Goal: Information Seeking & Learning: Learn about a topic

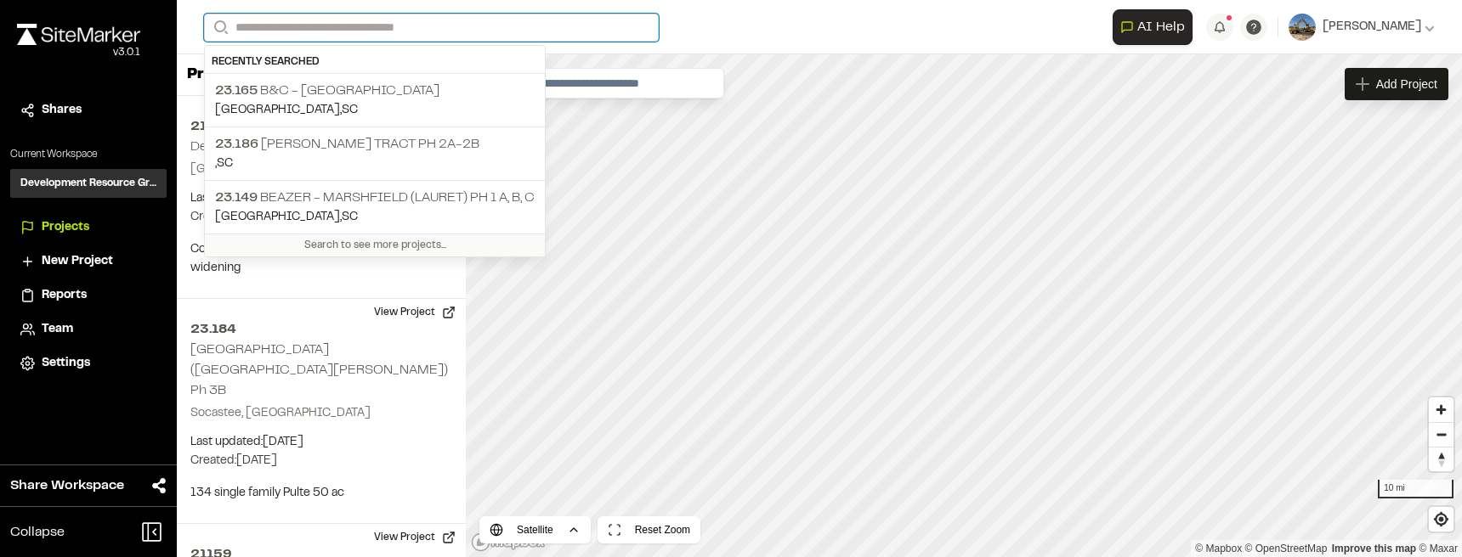
click at [406, 31] on input "Search" at bounding box center [431, 28] width 455 height 28
type input "**"
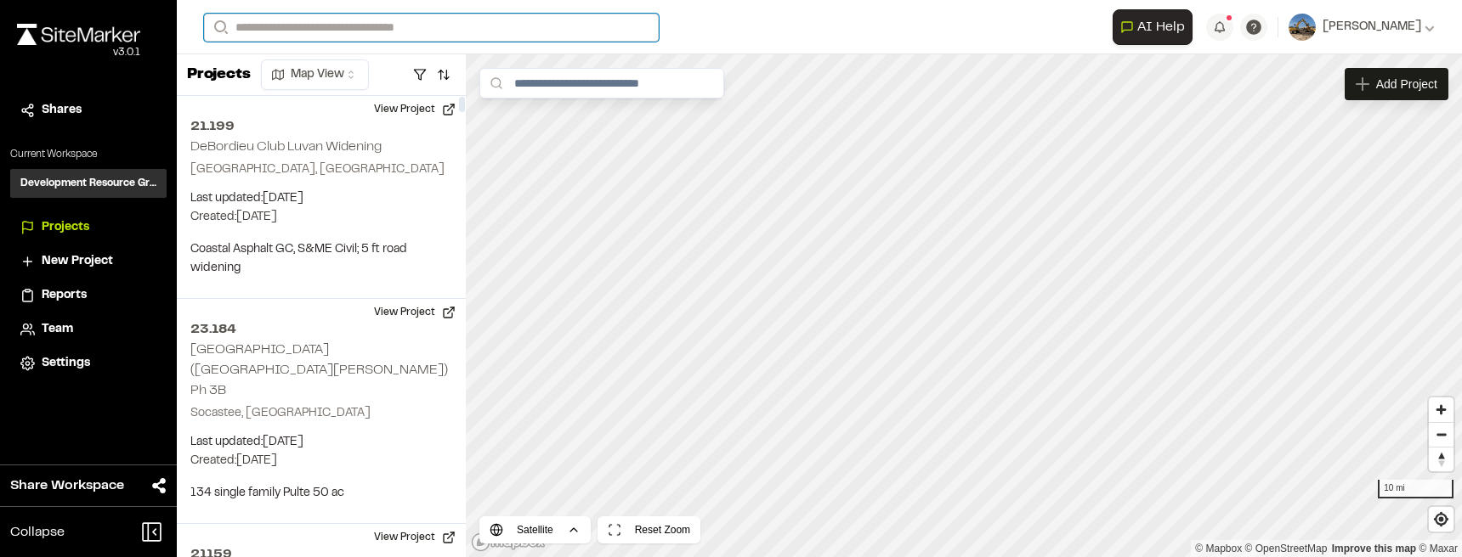
click at [384, 33] on input "Search" at bounding box center [431, 28] width 455 height 28
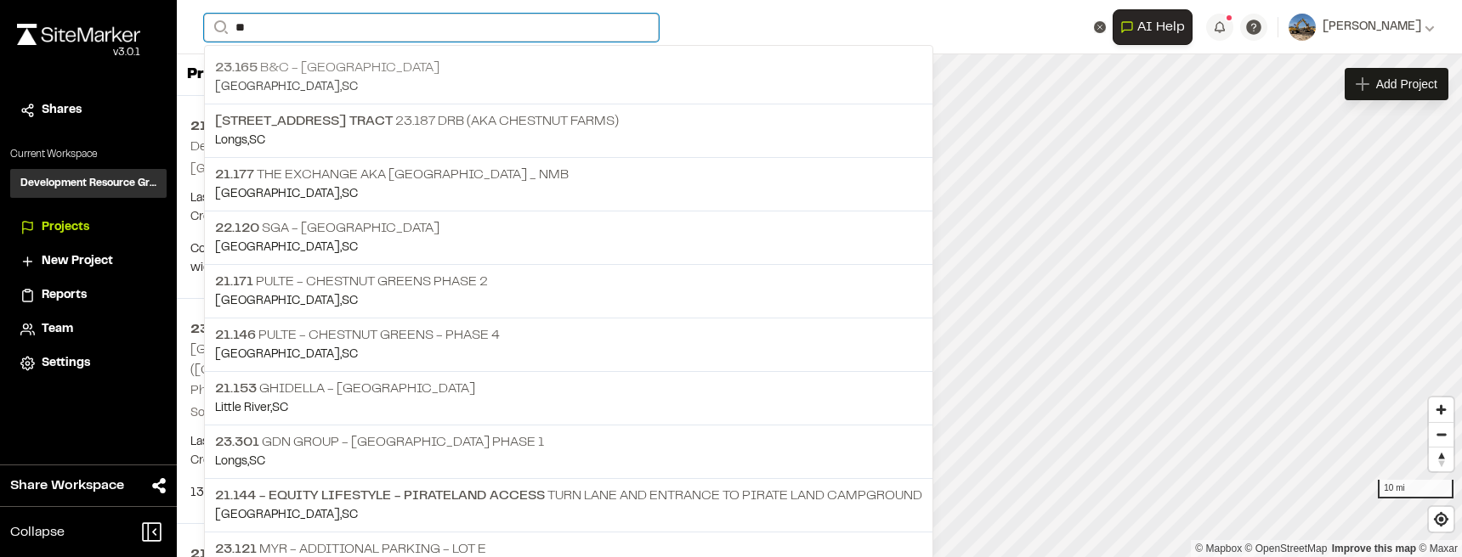
type input "**"
click at [346, 83] on p "Myrtle Beach , SC" at bounding box center [568, 87] width 707 height 19
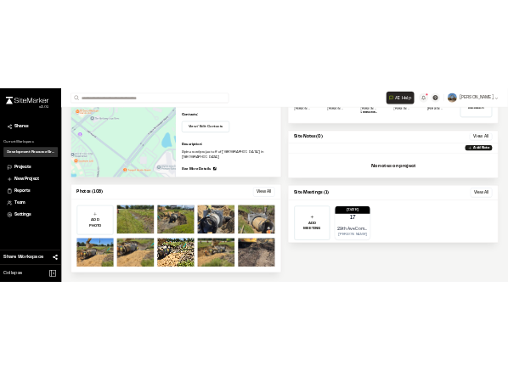
scroll to position [264, 0]
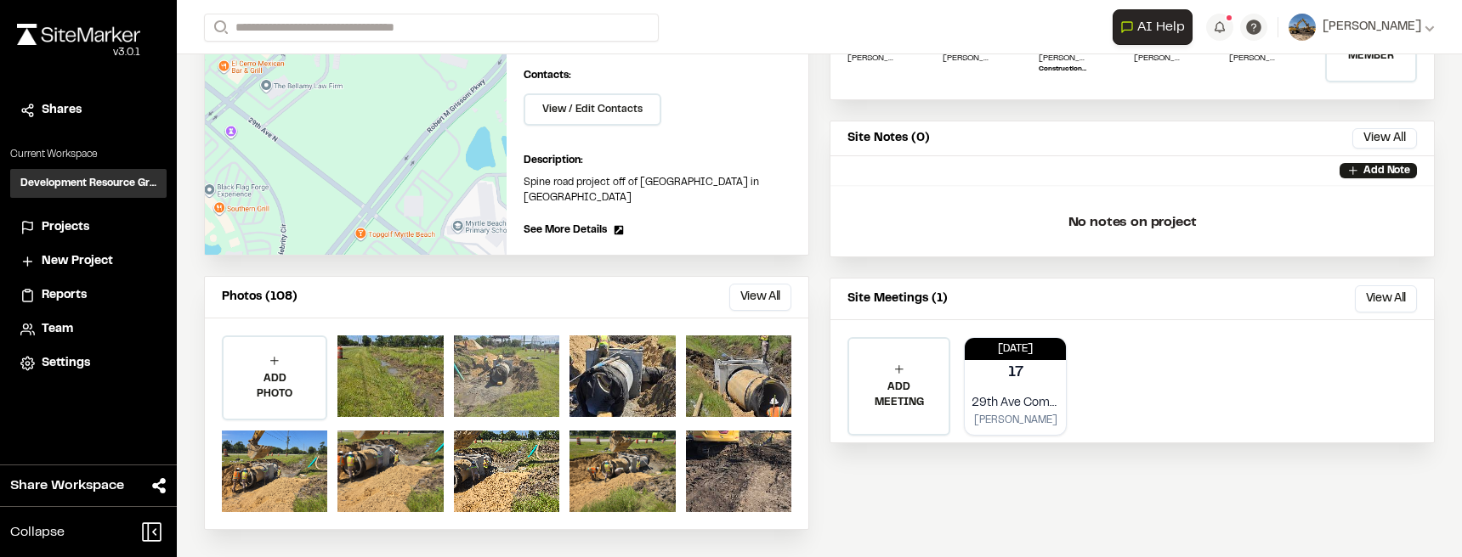
click at [507, 355] on div at bounding box center [506, 377] width 105 height 82
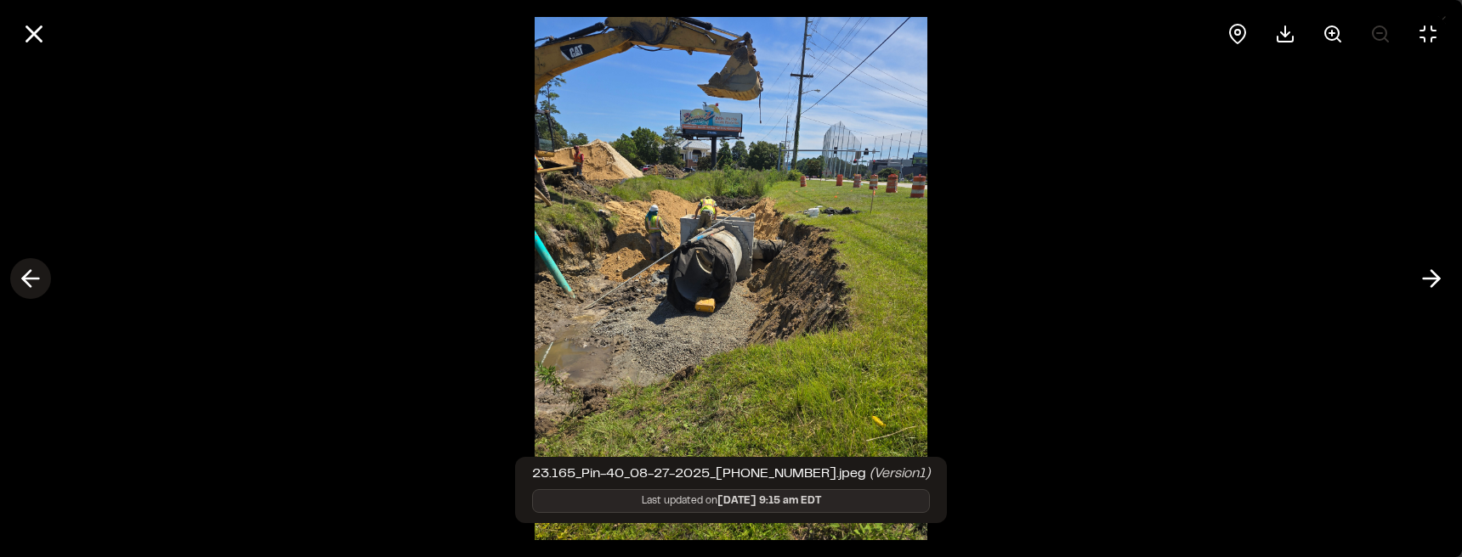
click at [33, 279] on line at bounding box center [31, 279] width 16 height 0
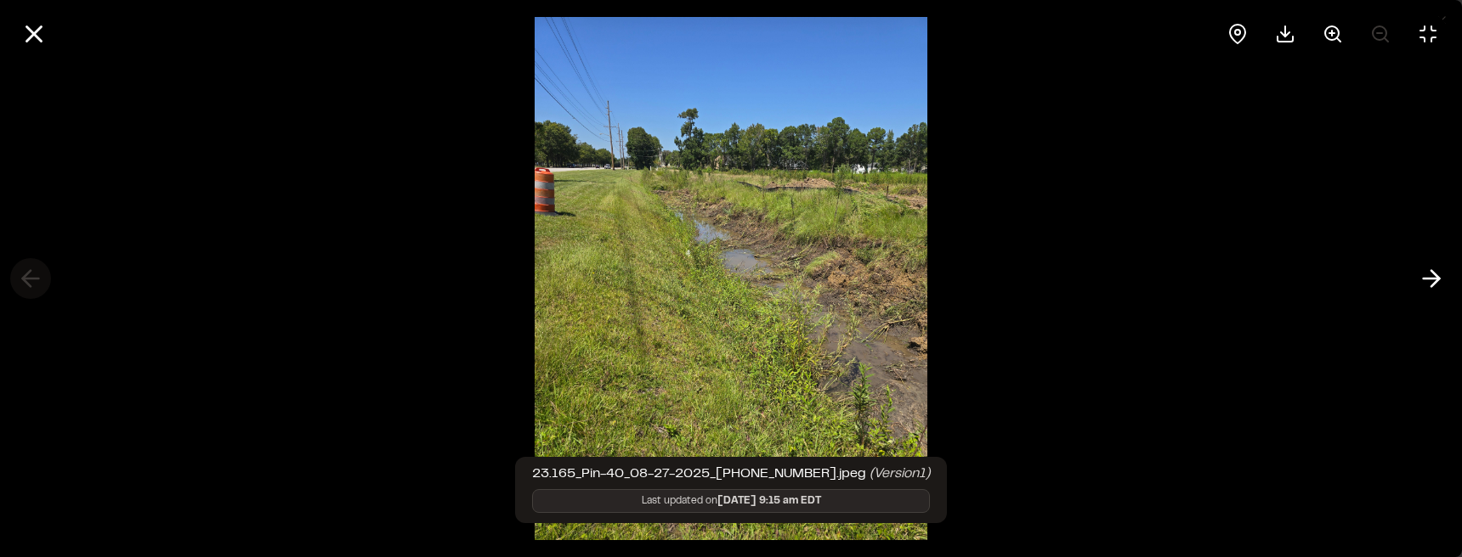
click at [33, 279] on div at bounding box center [731, 278] width 1462 height 557
click at [37, 34] on icon at bounding box center [34, 34] width 29 height 29
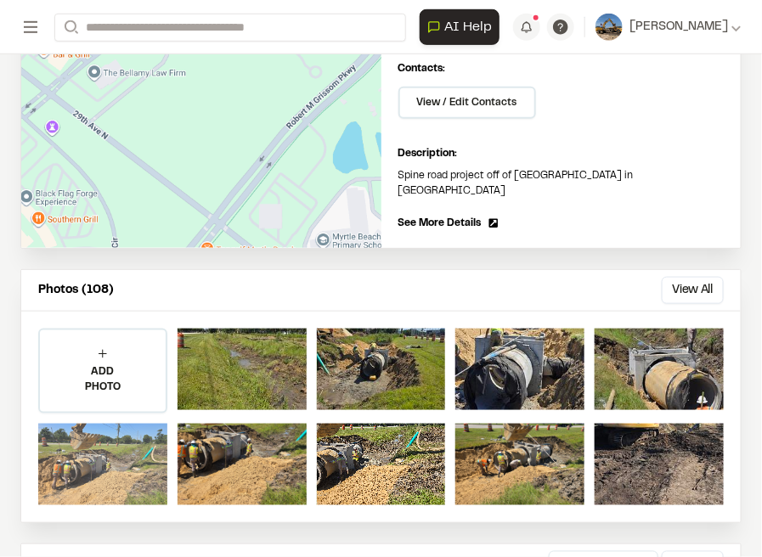
click at [104, 464] on div at bounding box center [102, 465] width 129 height 82
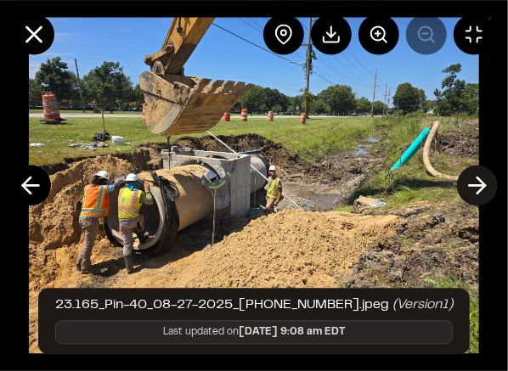
click at [485, 186] on polyline at bounding box center [482, 186] width 8 height 16
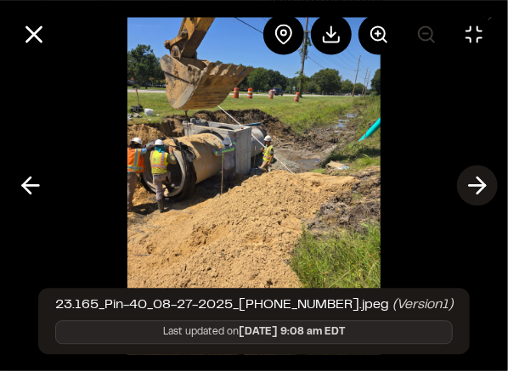
click at [485, 186] on polyline at bounding box center [482, 186] width 8 height 16
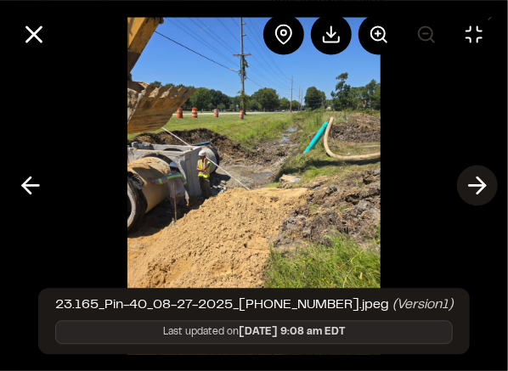
click at [485, 186] on polyline at bounding box center [482, 186] width 8 height 16
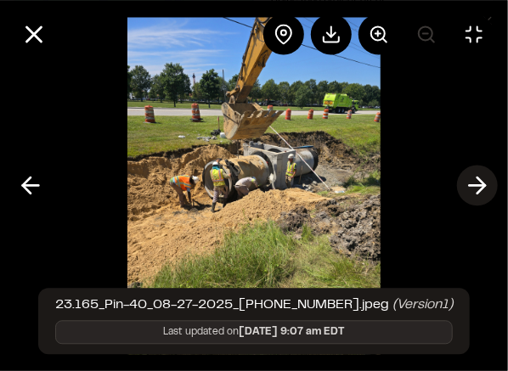
click at [485, 186] on polyline at bounding box center [482, 186] width 8 height 16
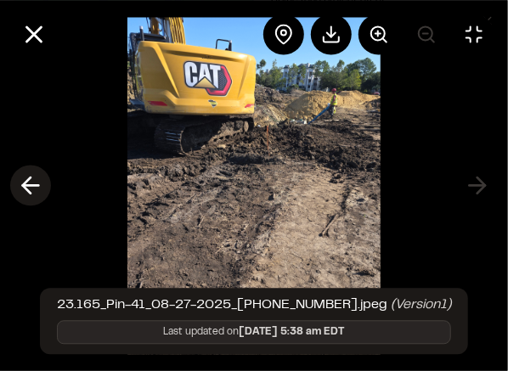
click at [25, 181] on polyline at bounding box center [27, 186] width 8 height 16
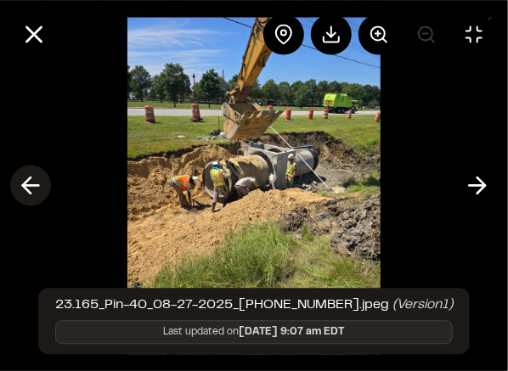
click at [25, 181] on polyline at bounding box center [27, 186] width 8 height 16
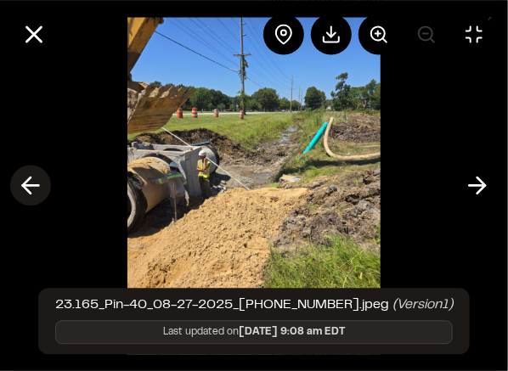
click at [25, 181] on polyline at bounding box center [27, 186] width 8 height 16
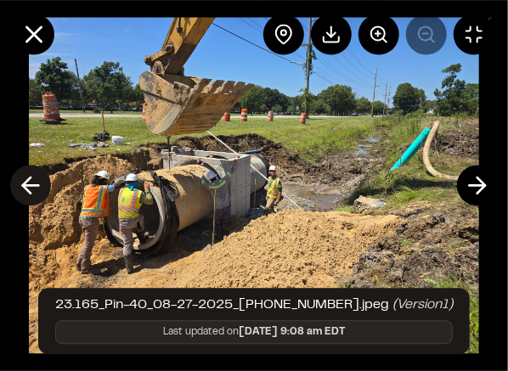
click at [25, 181] on polyline at bounding box center [27, 186] width 8 height 16
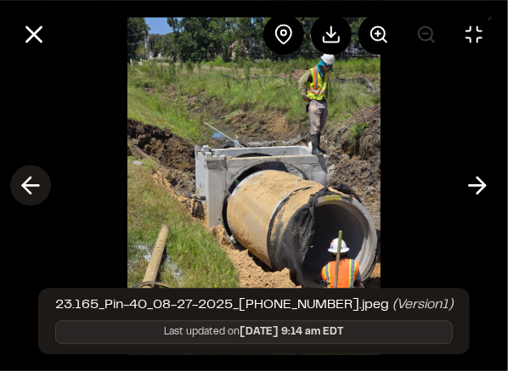
click at [25, 181] on polyline at bounding box center [27, 186] width 8 height 16
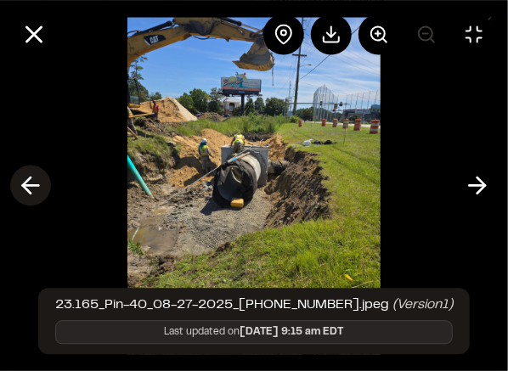
click at [25, 181] on polyline at bounding box center [27, 186] width 8 height 16
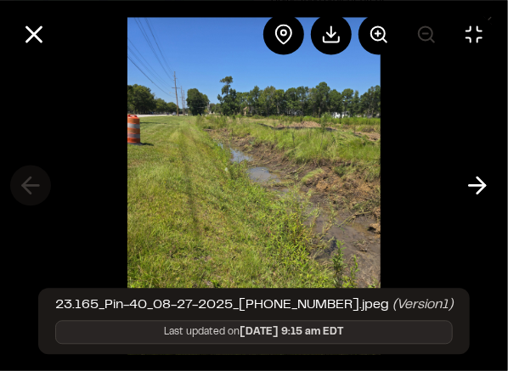
click at [25, 181] on div at bounding box center [254, 185] width 508 height 371
click at [472, 188] on icon at bounding box center [477, 186] width 27 height 29
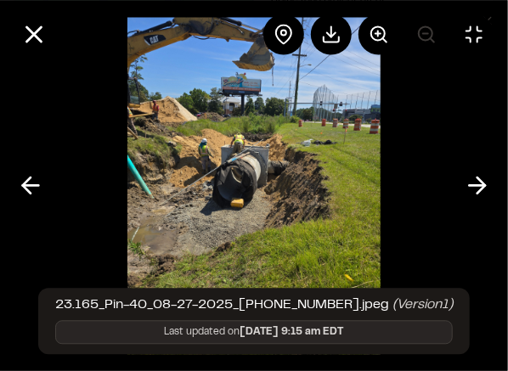
click at [455, 177] on div at bounding box center [254, 185] width 508 height 371
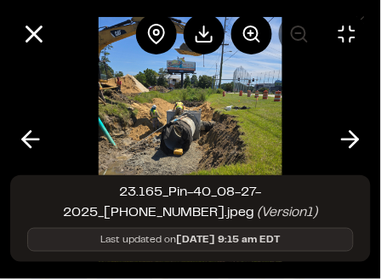
click at [274, 126] on img at bounding box center [191, 139] width 184 height 279
click at [245, 39] on icon at bounding box center [251, 34] width 20 height 20
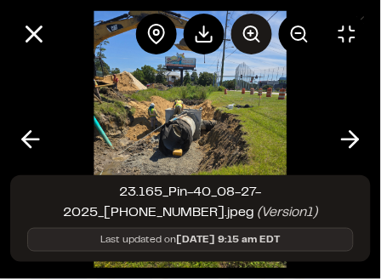
click at [245, 39] on icon at bounding box center [251, 34] width 20 height 20
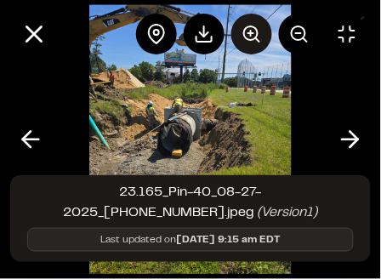
click at [245, 39] on icon at bounding box center [251, 34] width 20 height 20
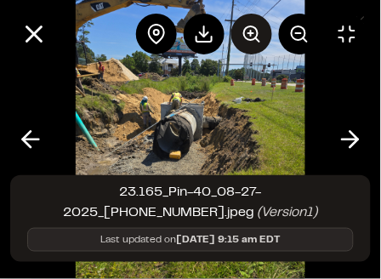
click at [245, 39] on icon at bounding box center [251, 34] width 20 height 20
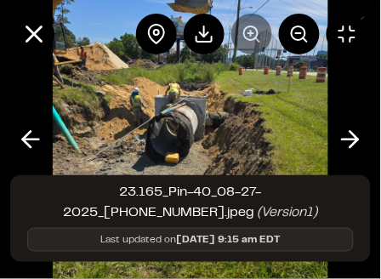
click at [245, 39] on div at bounding box center [251, 34] width 231 height 41
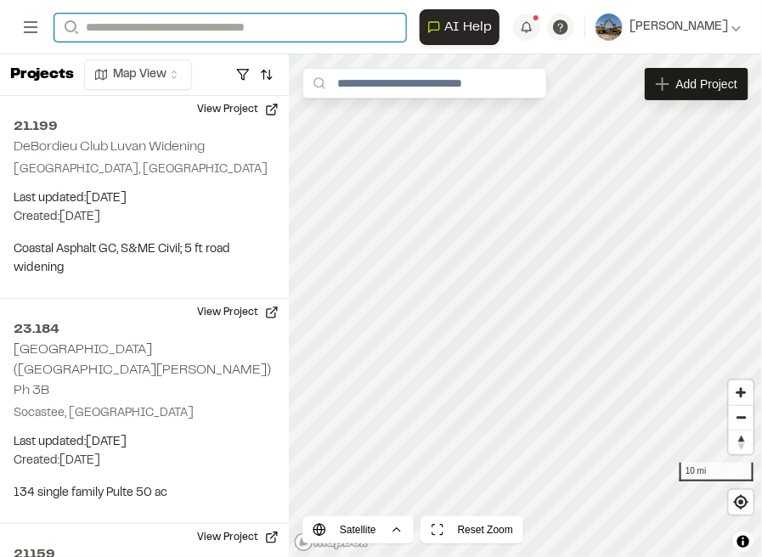
click at [262, 26] on input "Search" at bounding box center [230, 28] width 352 height 28
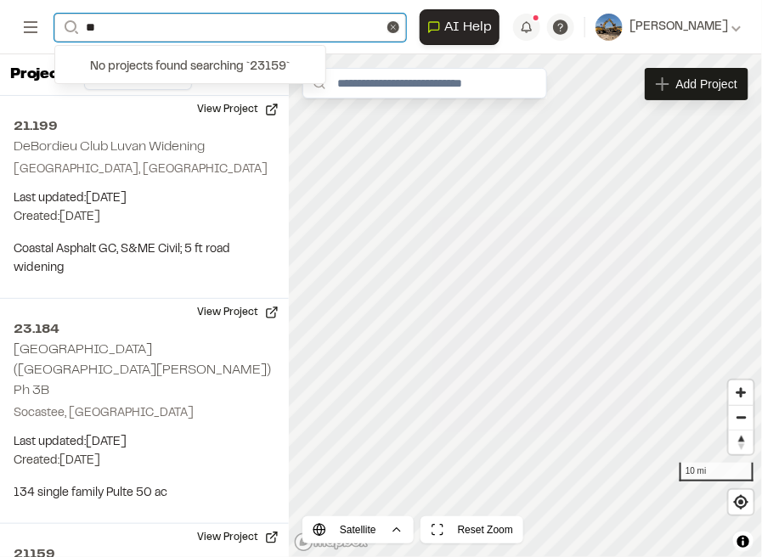
type input "*"
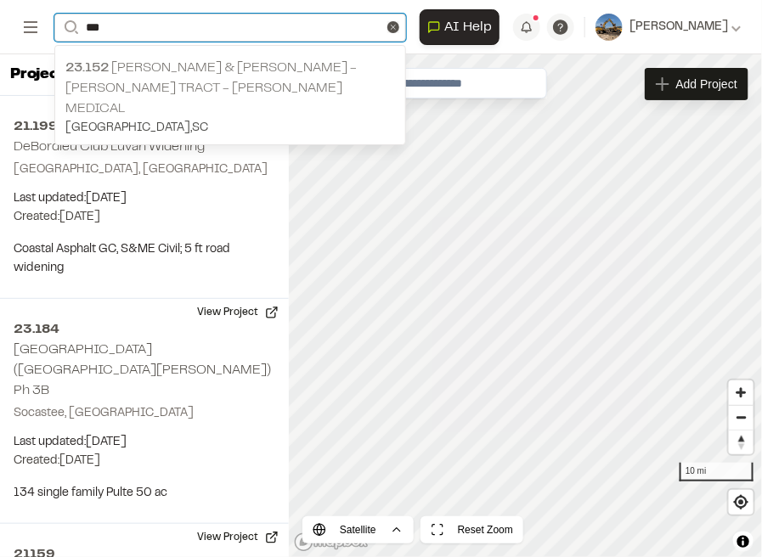
type input "***"
click at [221, 71] on p "23.152 [PERSON_NAME] & [PERSON_NAME] - [PERSON_NAME] Tract - [PERSON_NAME] Medi…" at bounding box center [230, 88] width 330 height 61
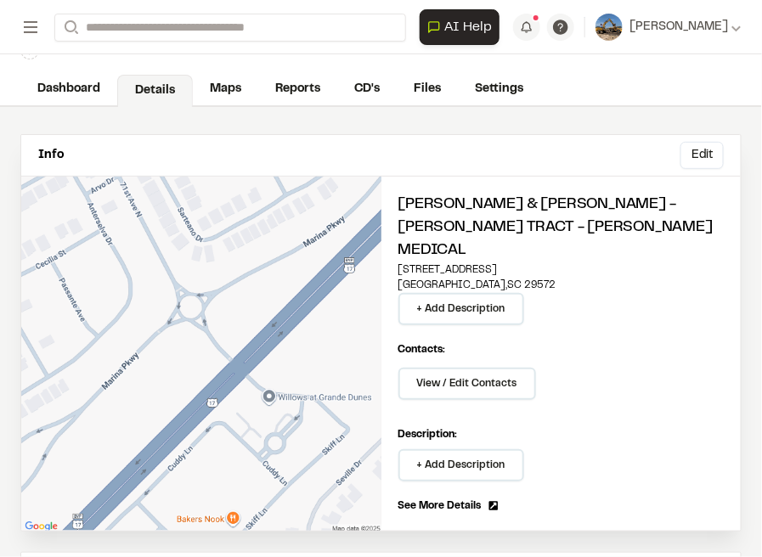
scroll to position [85, 0]
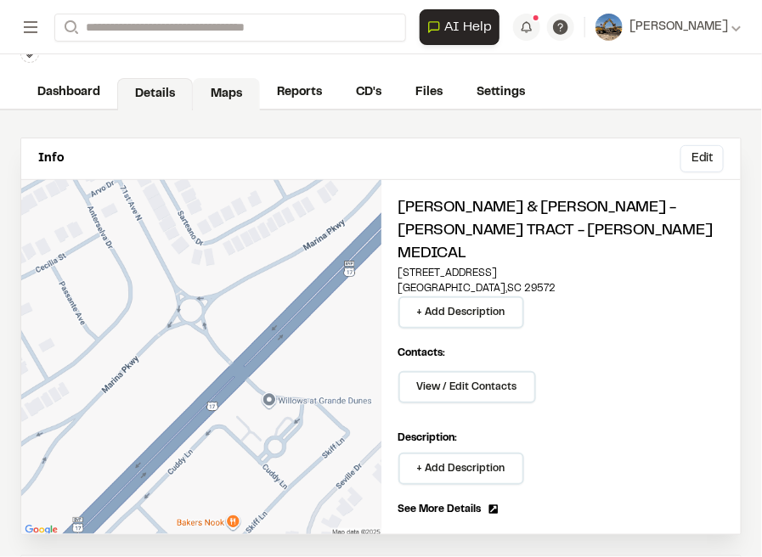
click at [241, 78] on link "Maps" at bounding box center [226, 94] width 67 height 32
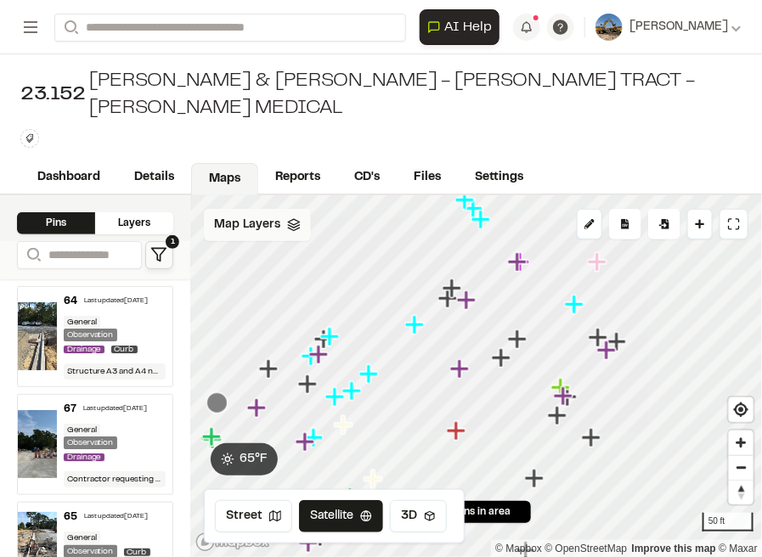
click at [294, 218] on icon at bounding box center [294, 225] width 14 height 14
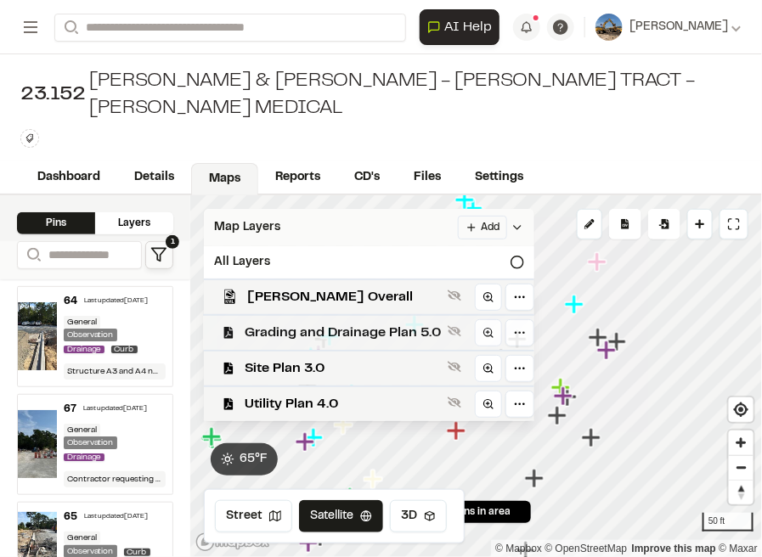
click at [344, 278] on div "Grading and Drainage Plan 5.0" at bounding box center [362, 332] width 344 height 36
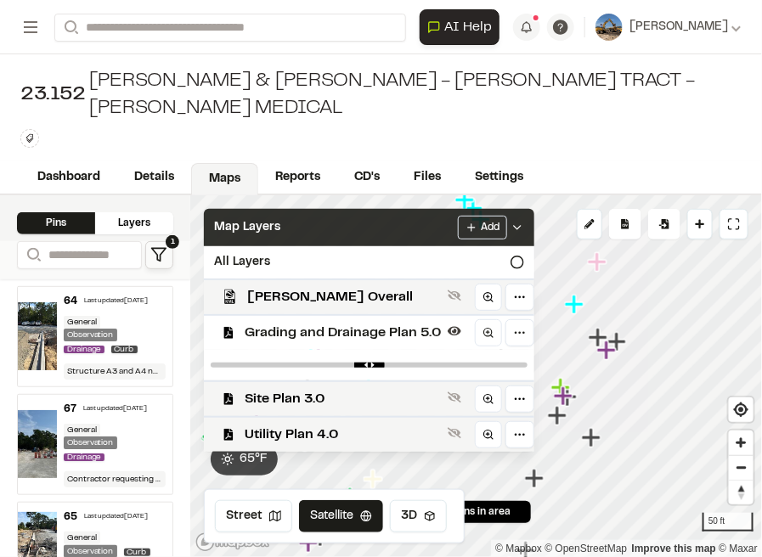
click at [380, 209] on div "Map Layers Add" at bounding box center [369, 227] width 331 height 37
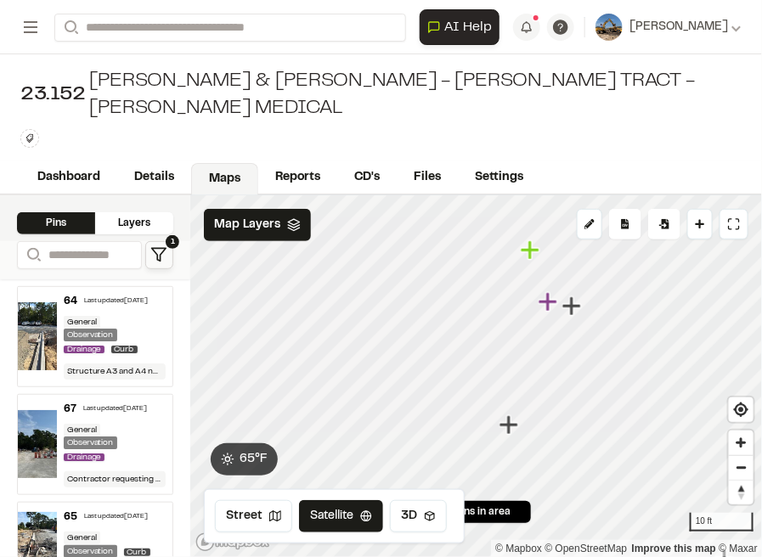
click at [380, 278] on icon "Map marker" at bounding box center [550, 302] width 22 height 22
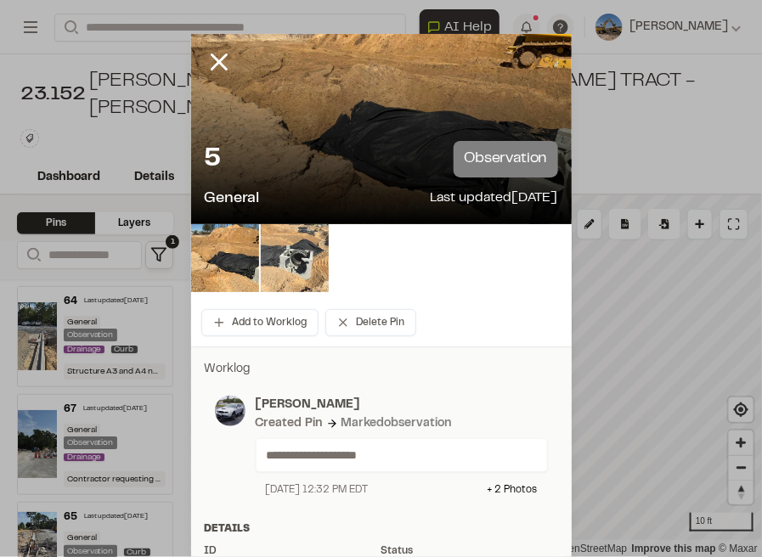
click at [267, 270] on img at bounding box center [295, 258] width 68 height 68
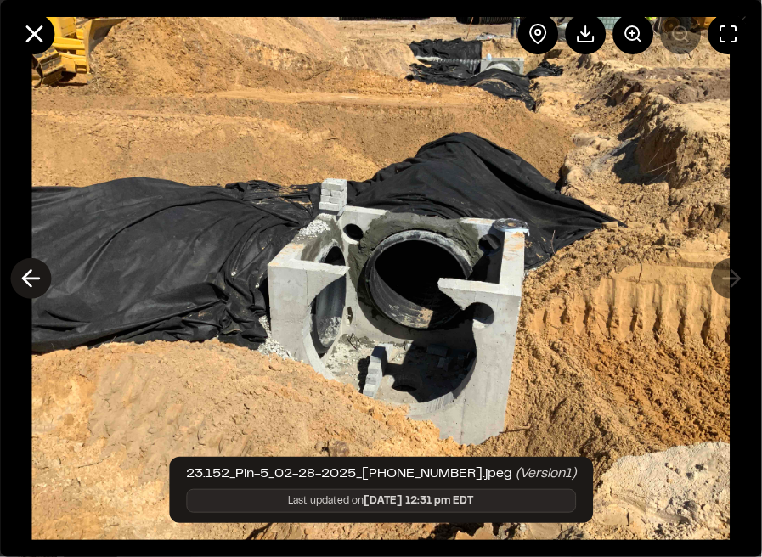
click at [41, 278] on icon at bounding box center [30, 278] width 27 height 29
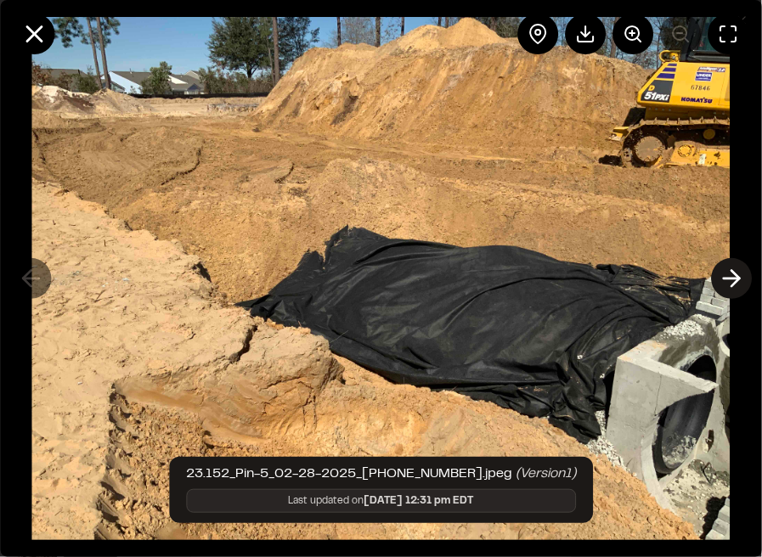
click at [380, 272] on polyline at bounding box center [736, 279] width 8 height 16
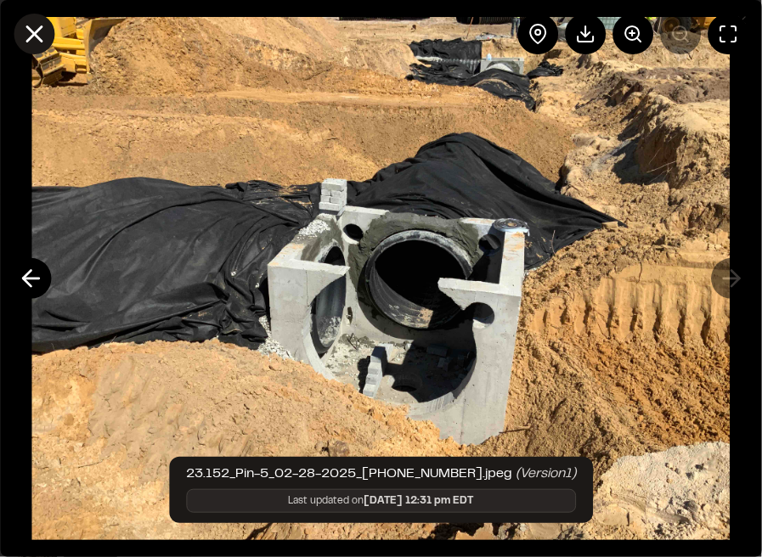
click at [39, 31] on line at bounding box center [34, 34] width 14 height 14
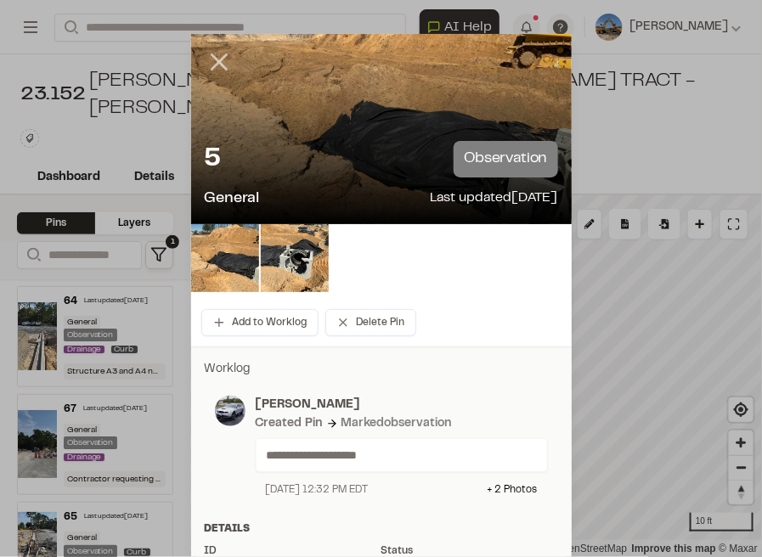
click at [212, 69] on line at bounding box center [219, 62] width 14 height 14
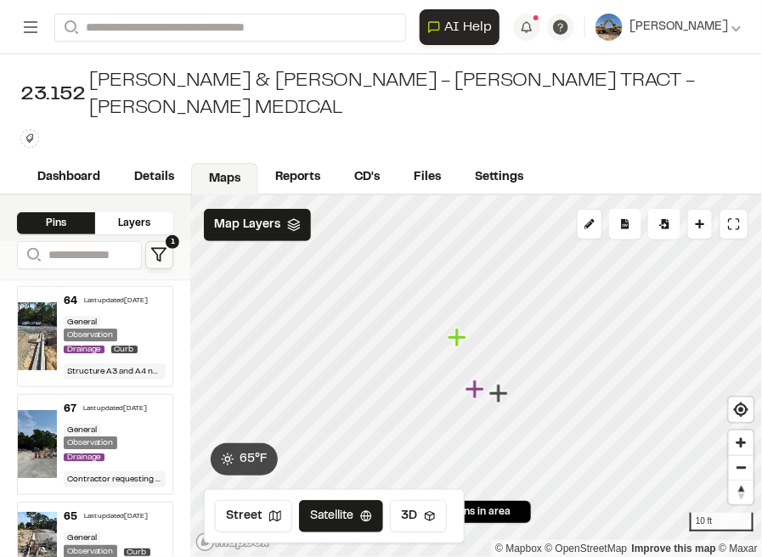
click at [380, 278] on icon "Map marker" at bounding box center [501, 394] width 22 height 22
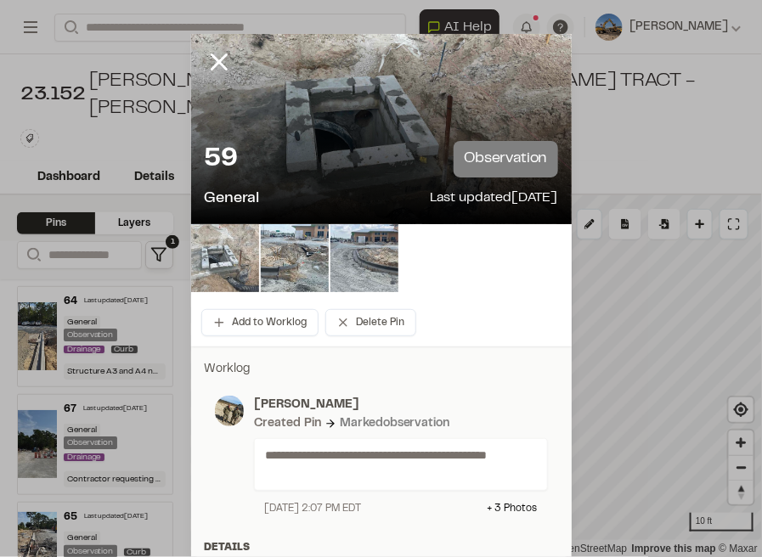
click at [234, 261] on img at bounding box center [225, 258] width 68 height 68
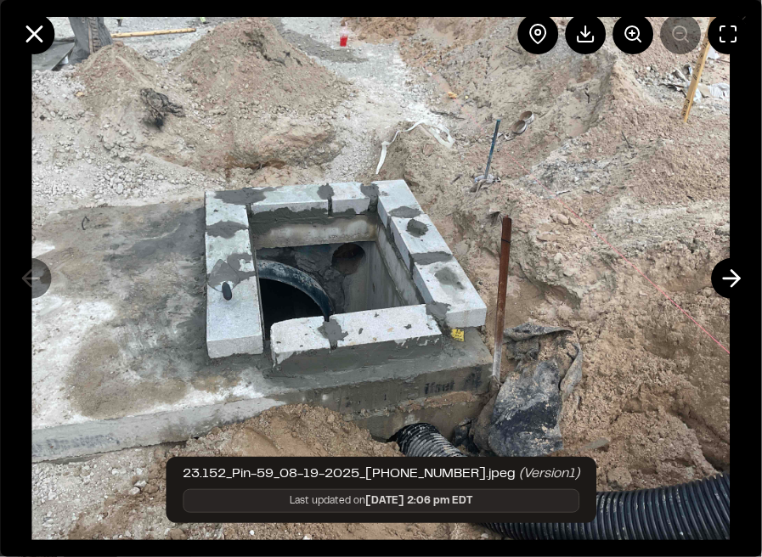
click at [380, 71] on img at bounding box center [381, 278] width 698 height 557
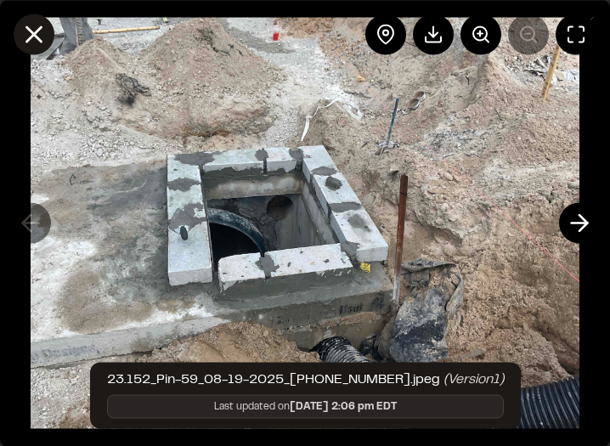
click at [49, 37] on button at bounding box center [34, 34] width 41 height 41
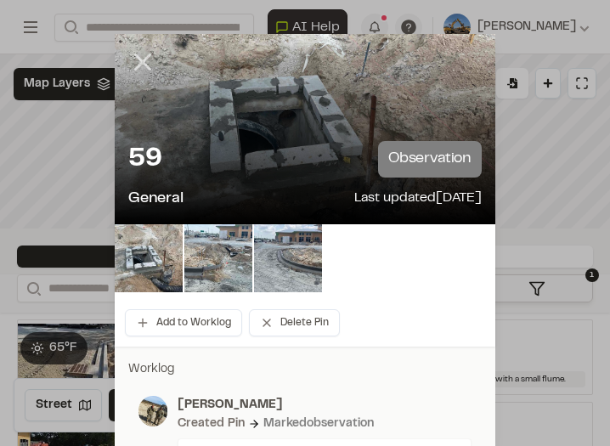
click at [140, 65] on icon at bounding box center [142, 62] width 29 height 29
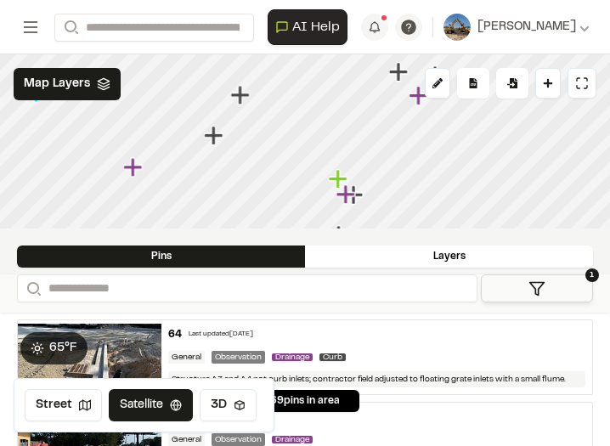
click at [355, 201] on icon "Map marker" at bounding box center [348, 195] width 22 height 22
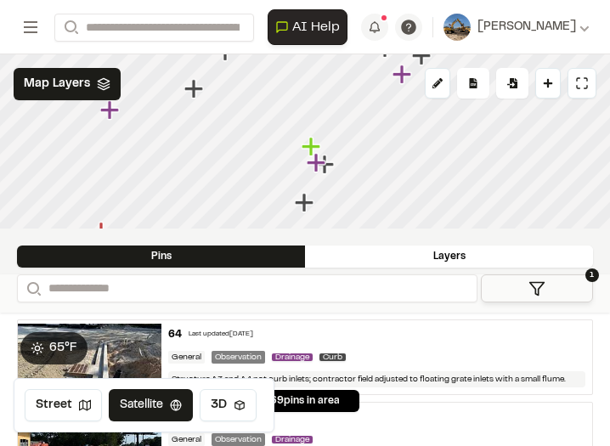
click at [332, 170] on icon "Map marker" at bounding box center [326, 165] width 22 height 22
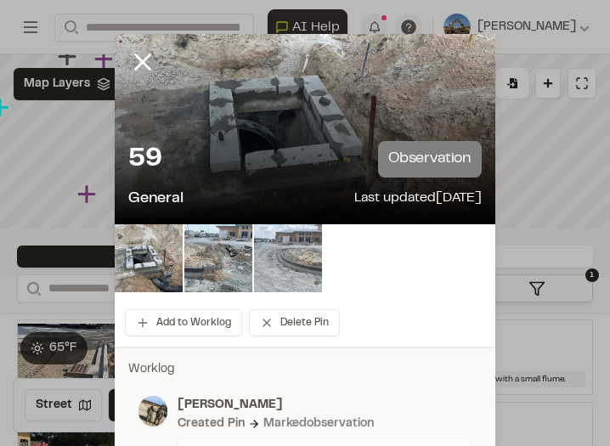
click at [275, 278] on img at bounding box center [288, 258] width 68 height 68
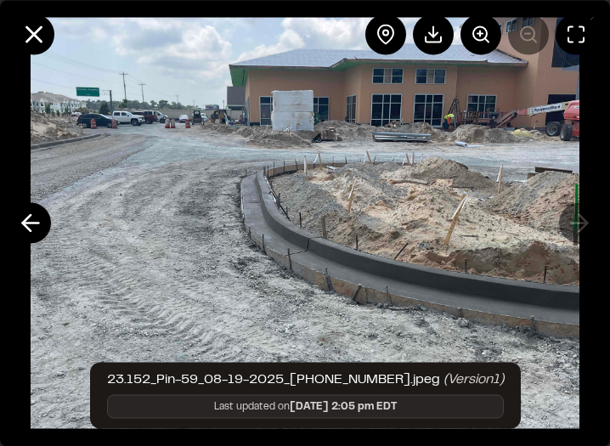
click at [46, 238] on img at bounding box center [306, 223] width 550 height 446
click at [41, 233] on icon at bounding box center [30, 222] width 27 height 29
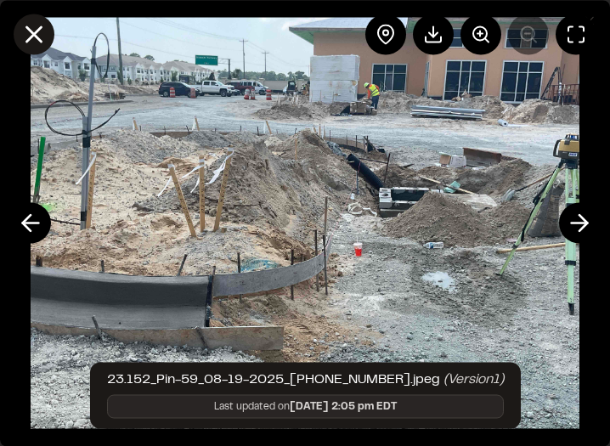
click at [31, 46] on icon at bounding box center [34, 34] width 29 height 29
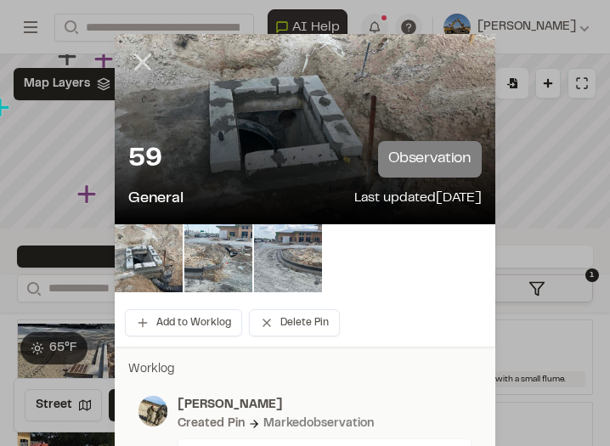
click at [148, 70] on line at bounding box center [143, 62] width 14 height 14
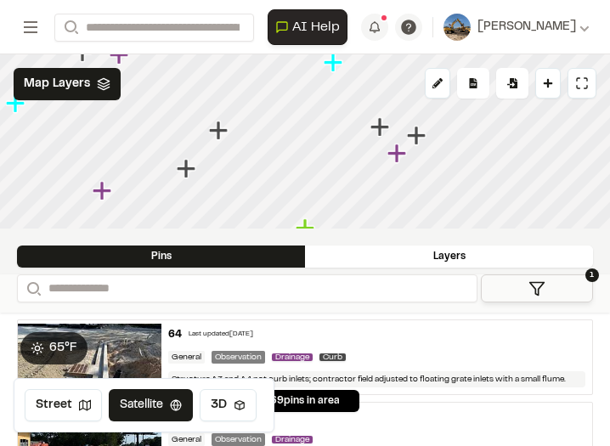
click at [380, 156] on icon "Map marker" at bounding box center [399, 154] width 22 height 22
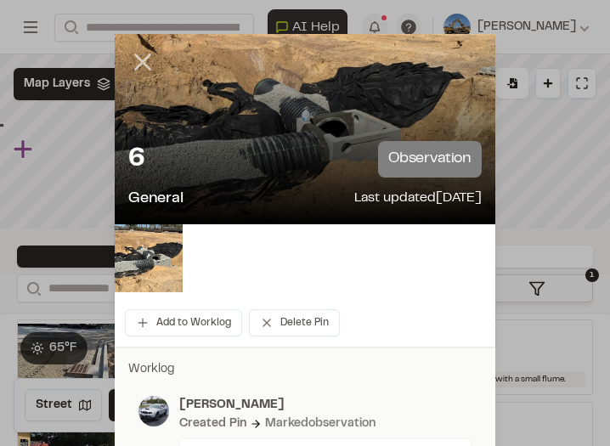
click at [146, 64] on icon at bounding box center [142, 62] width 29 height 29
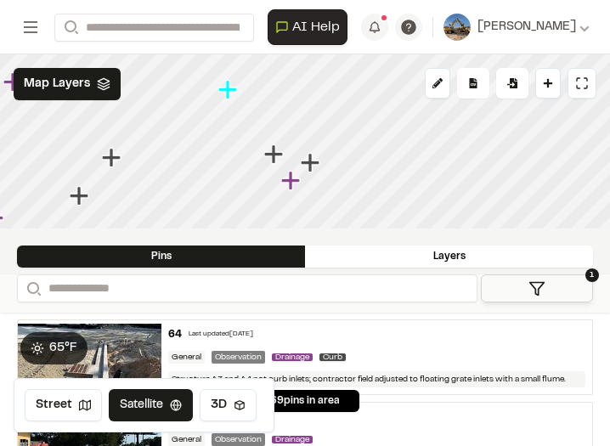
click at [309, 159] on icon "Map marker" at bounding box center [310, 162] width 19 height 19
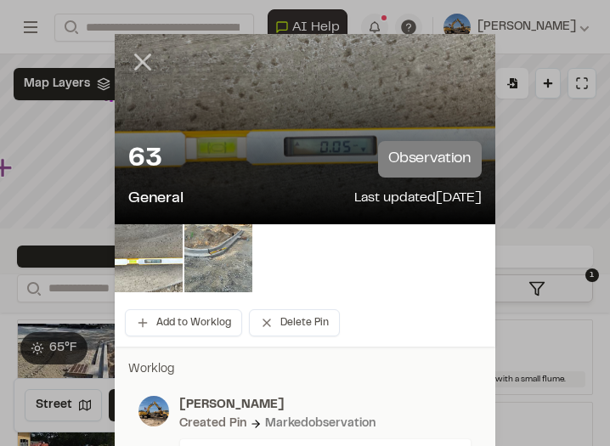
click at [146, 65] on icon at bounding box center [142, 62] width 29 height 29
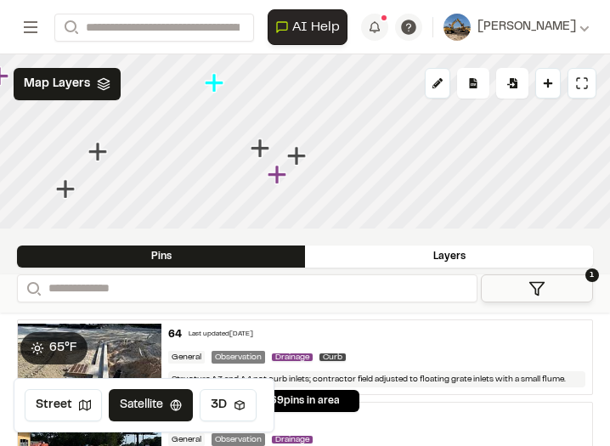
click at [266, 156] on icon "Map marker" at bounding box center [262, 149] width 22 height 22
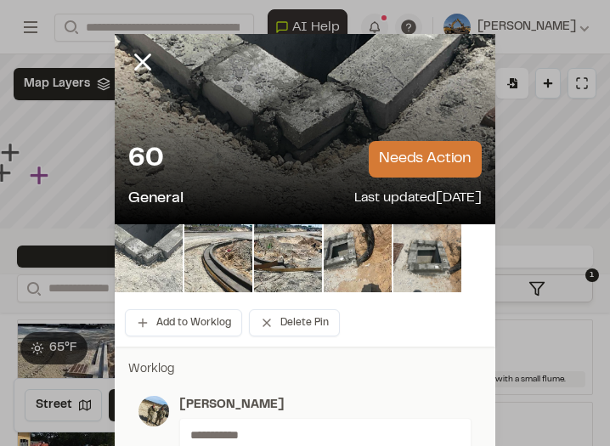
click at [170, 260] on img at bounding box center [149, 258] width 68 height 68
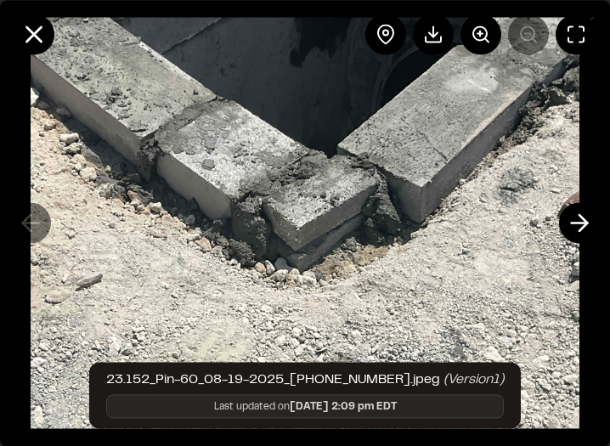
click at [380, 227] on icon at bounding box center [579, 222] width 27 height 29
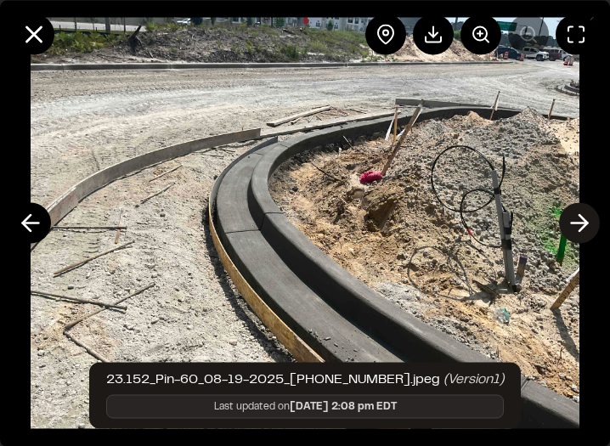
click at [380, 229] on icon at bounding box center [579, 222] width 27 height 29
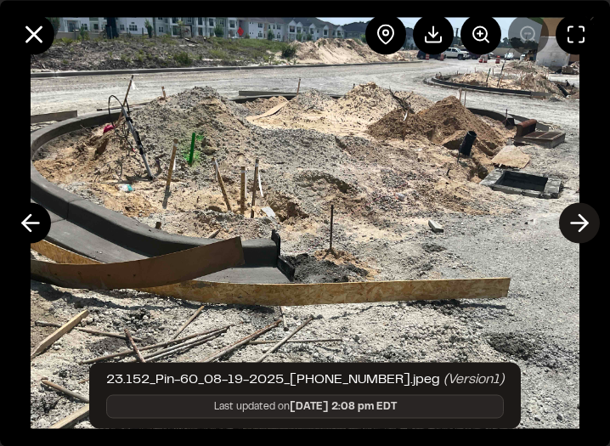
click at [380, 229] on polyline at bounding box center [584, 223] width 8 height 16
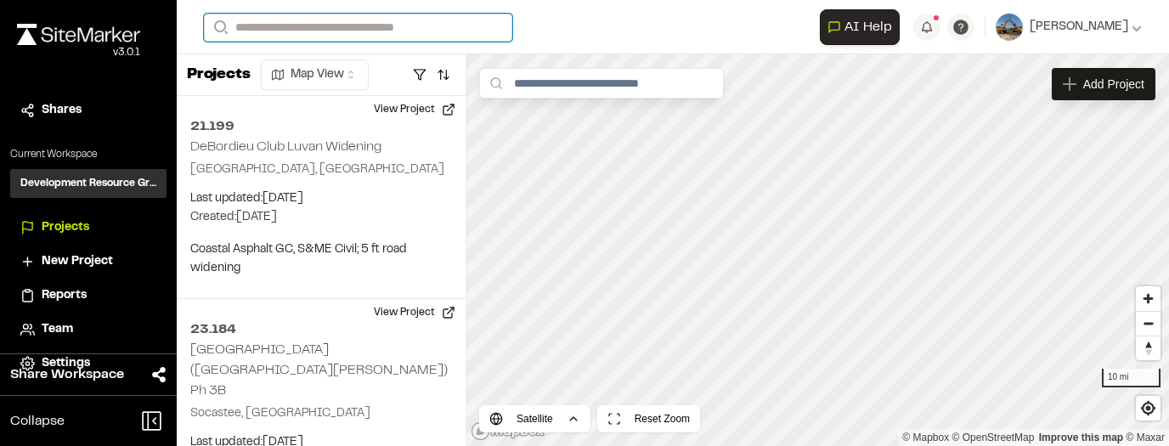
click at [411, 33] on input "Search" at bounding box center [358, 28] width 308 height 28
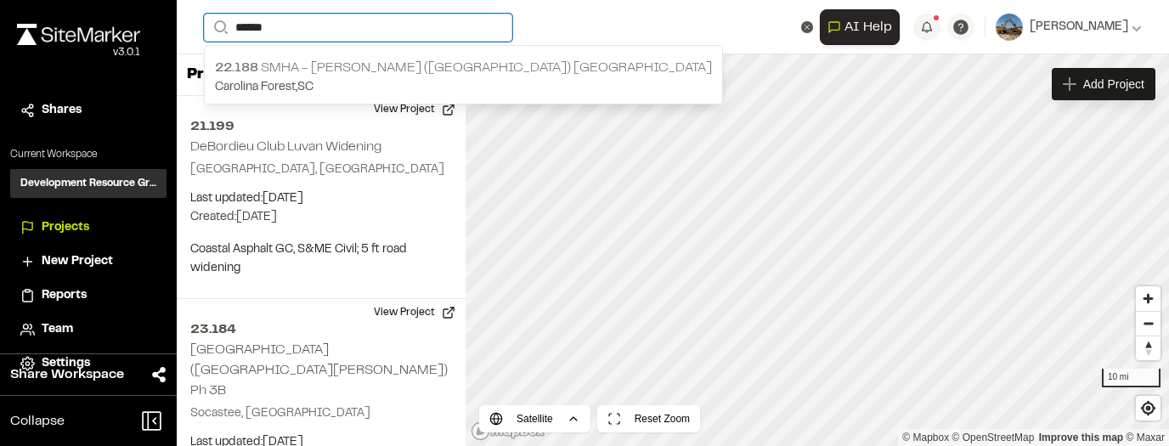
type input "******"
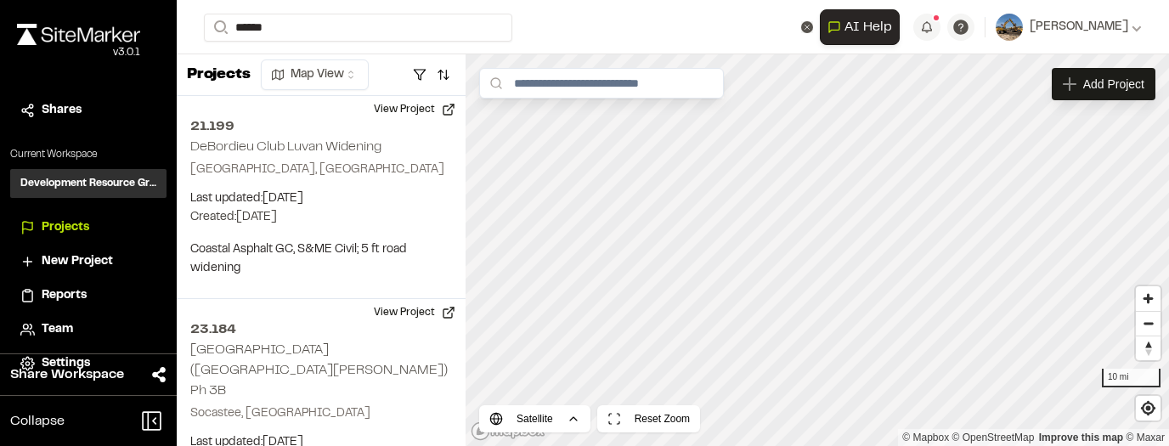
click at [289, 65] on p "22.188 SMHa - Ronald McNair (Pine Island) Elem School" at bounding box center [463, 68] width 497 height 20
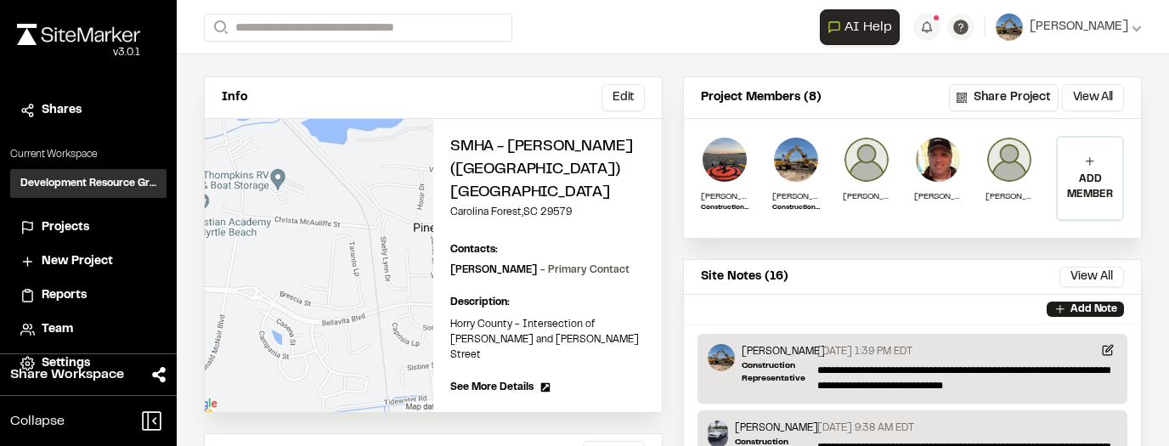
scroll to position [34, 0]
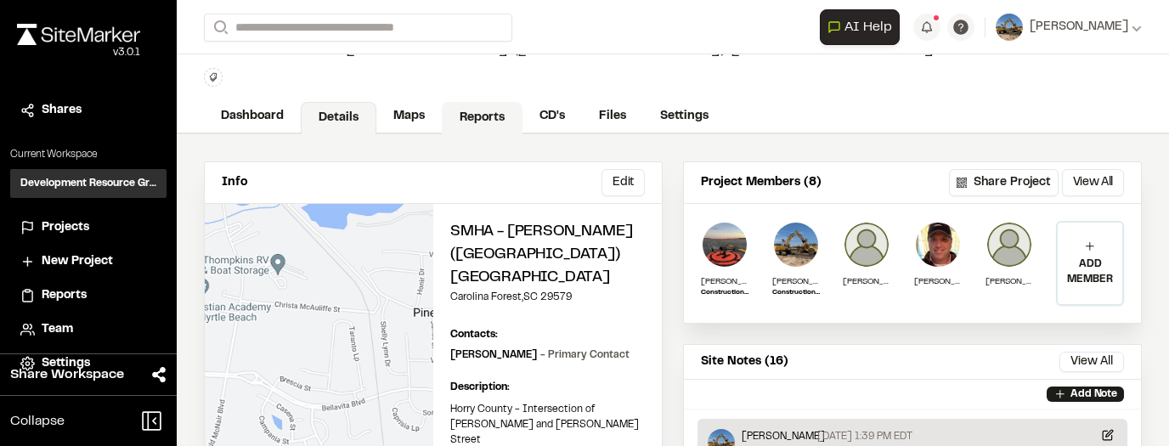
click at [466, 120] on link "Reports" at bounding box center [482, 118] width 81 height 32
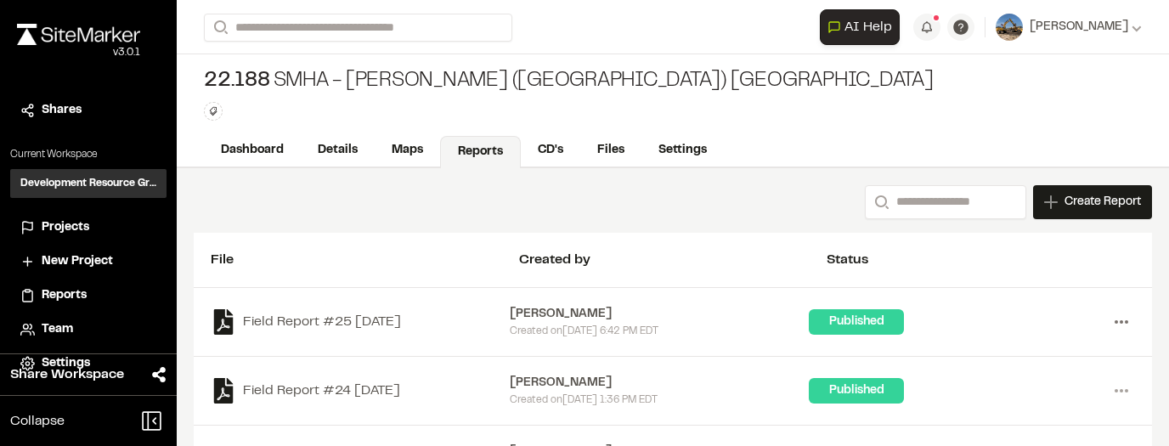
click at [609, 321] on icon at bounding box center [1121, 321] width 27 height 27
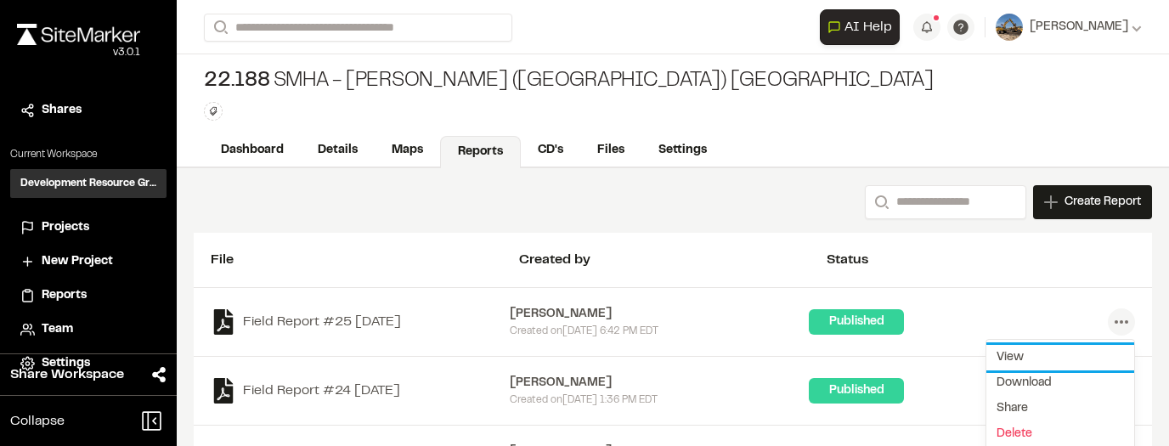
click at [609, 357] on link "View" at bounding box center [1061, 357] width 148 height 25
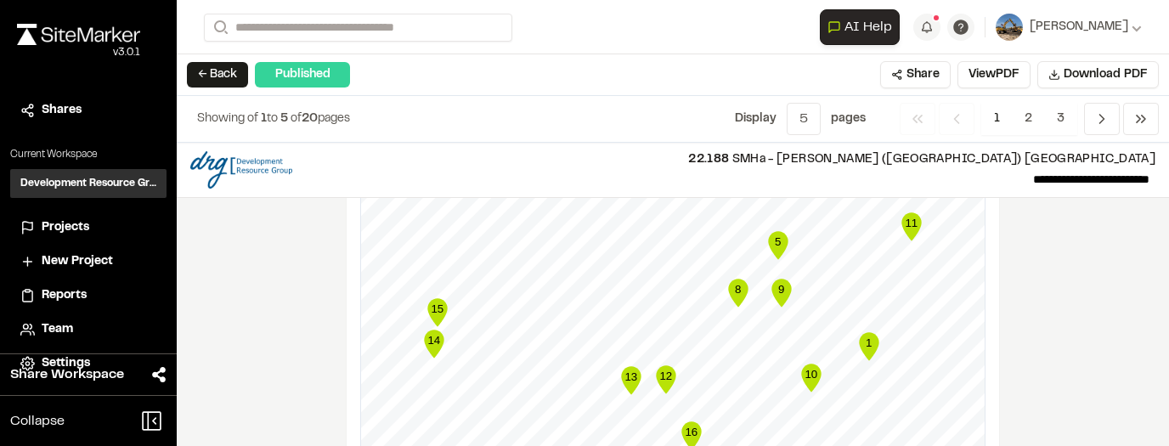
scroll to position [2040, 0]
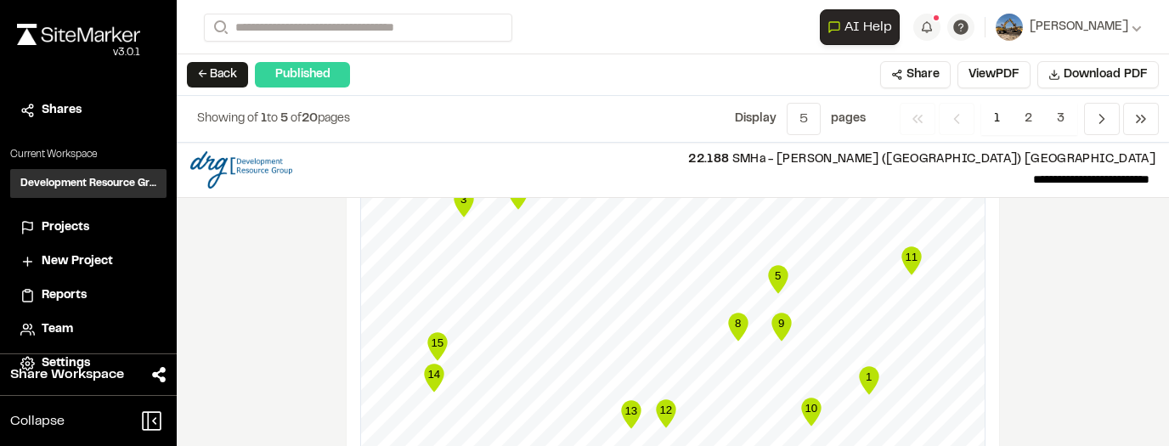
click at [433, 337] on text "15" at bounding box center [437, 343] width 13 height 13
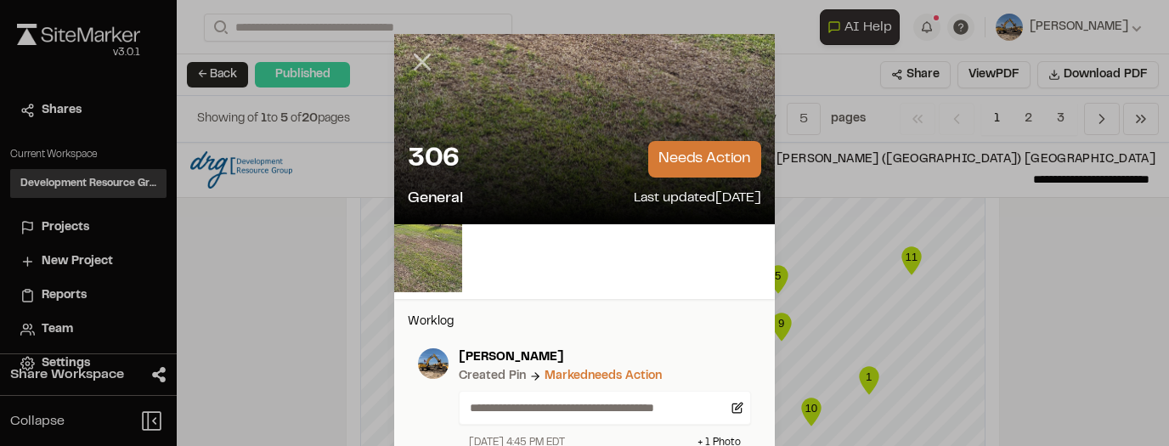
click at [428, 68] on icon at bounding box center [422, 62] width 29 height 29
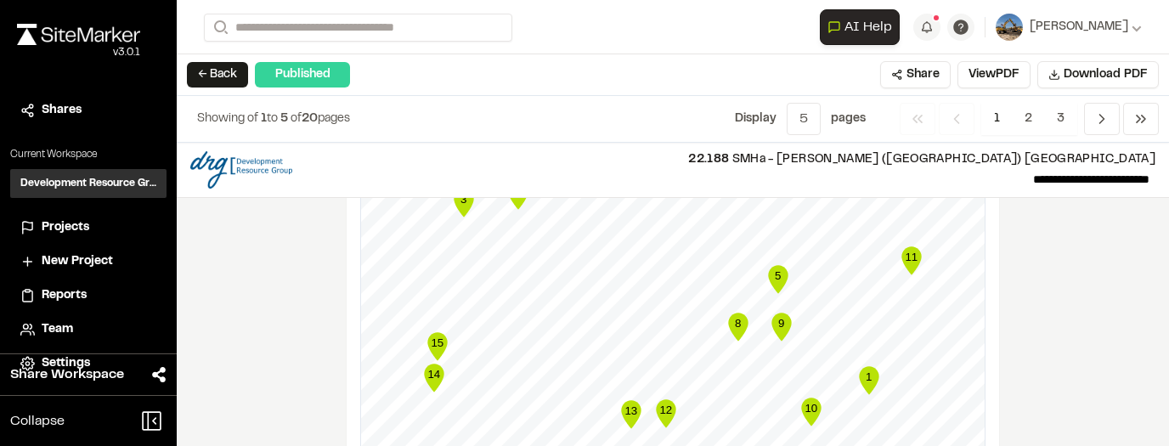
click at [436, 373] on icon "Map marker" at bounding box center [434, 378] width 20 height 28
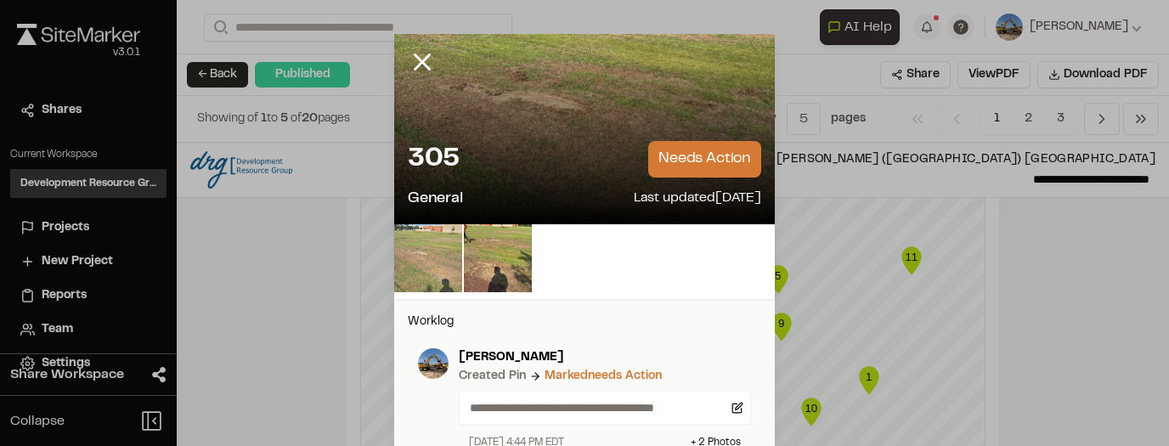
click at [441, 272] on img at bounding box center [428, 258] width 68 height 68
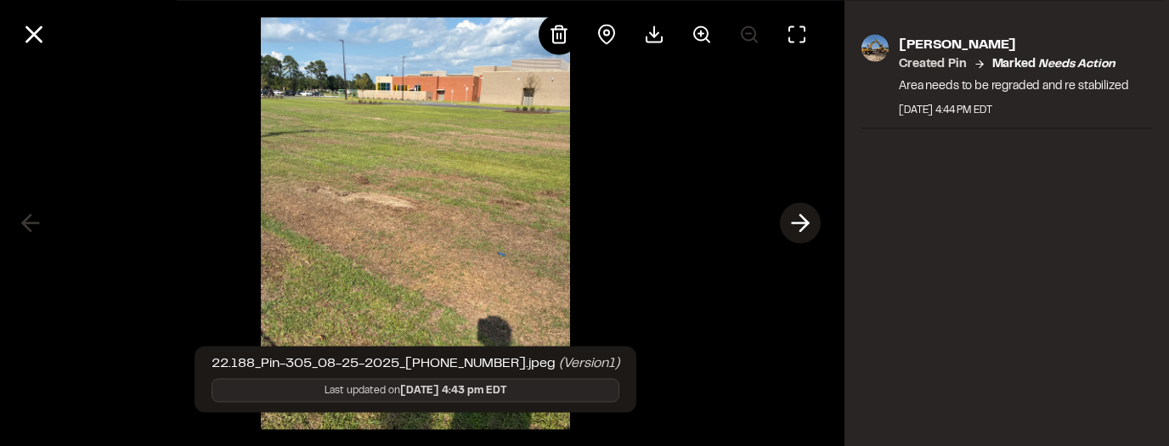
click at [609, 225] on icon at bounding box center [800, 223] width 27 height 29
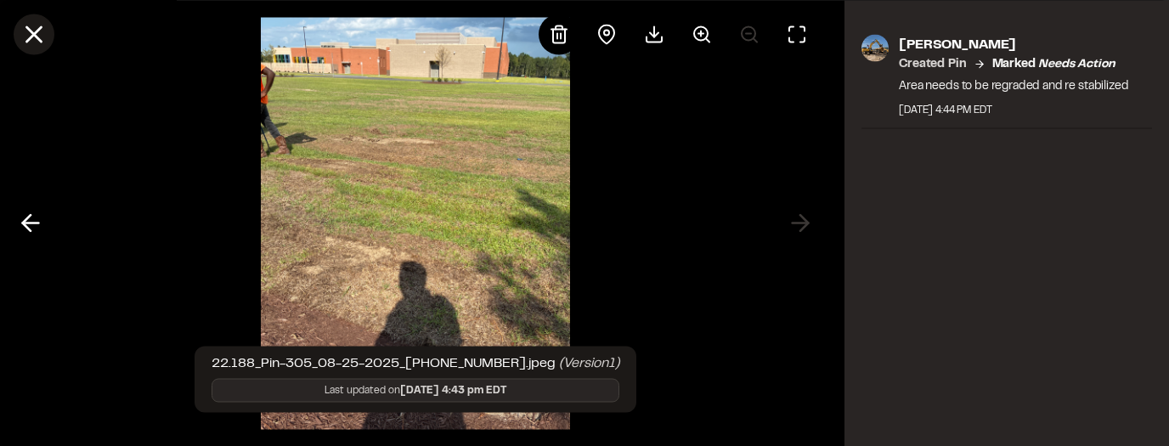
click at [44, 29] on icon at bounding box center [34, 34] width 29 height 29
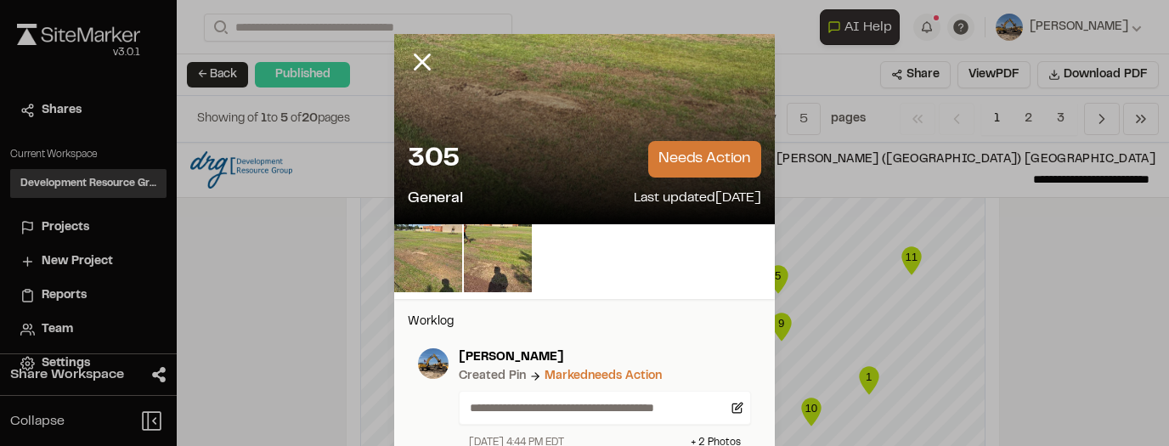
click at [435, 69] on div at bounding box center [435, 75] width 82 height 82
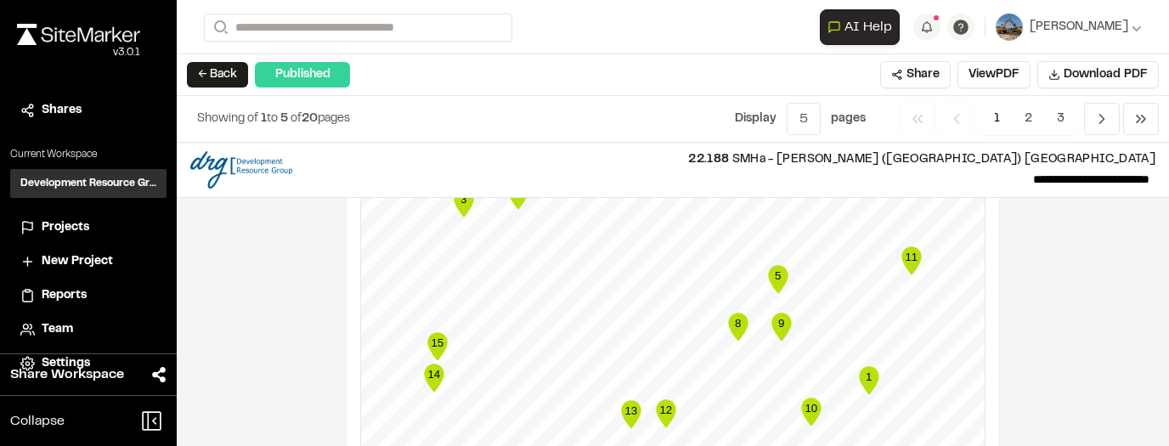
click at [427, 63] on div "← Back Published Share View PDF Download PDF" at bounding box center [673, 75] width 993 height 42
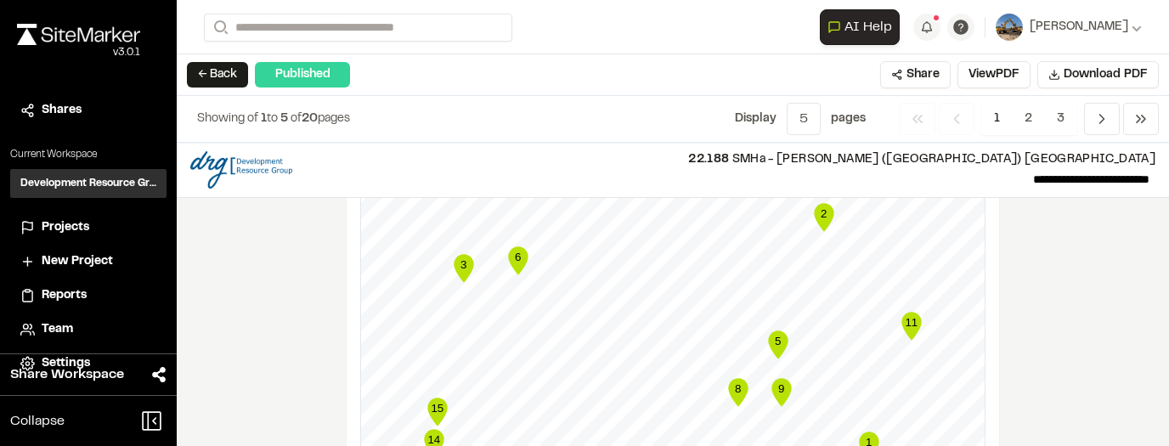
scroll to position [1972, 0]
click at [462, 263] on icon "Map marker" at bounding box center [464, 271] width 20 height 28
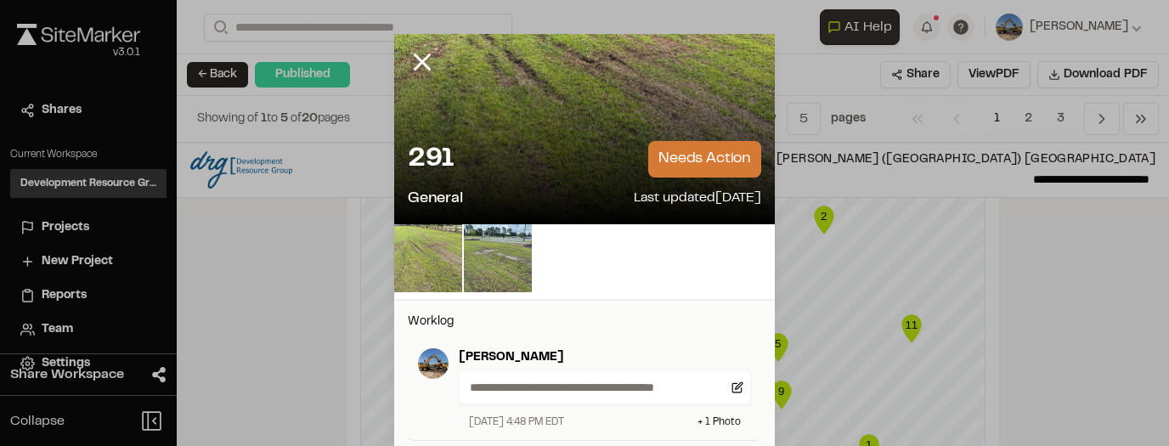
click at [446, 253] on img at bounding box center [428, 258] width 68 height 68
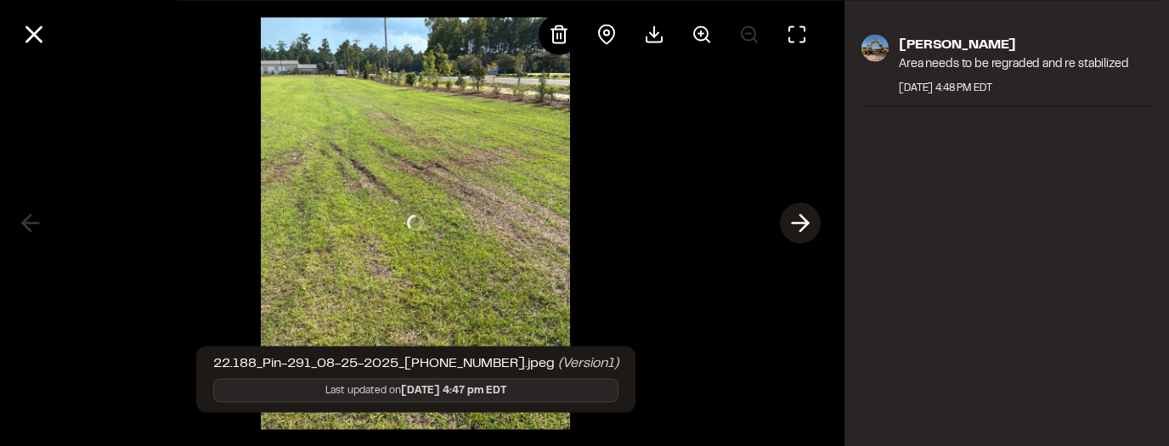
click at [609, 221] on button at bounding box center [800, 223] width 41 height 41
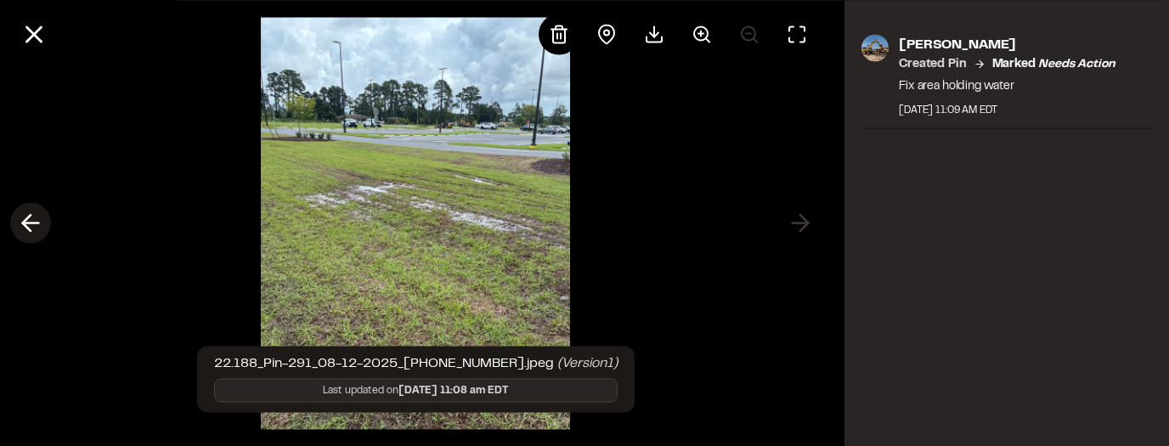
click at [31, 229] on icon at bounding box center [30, 223] width 27 height 29
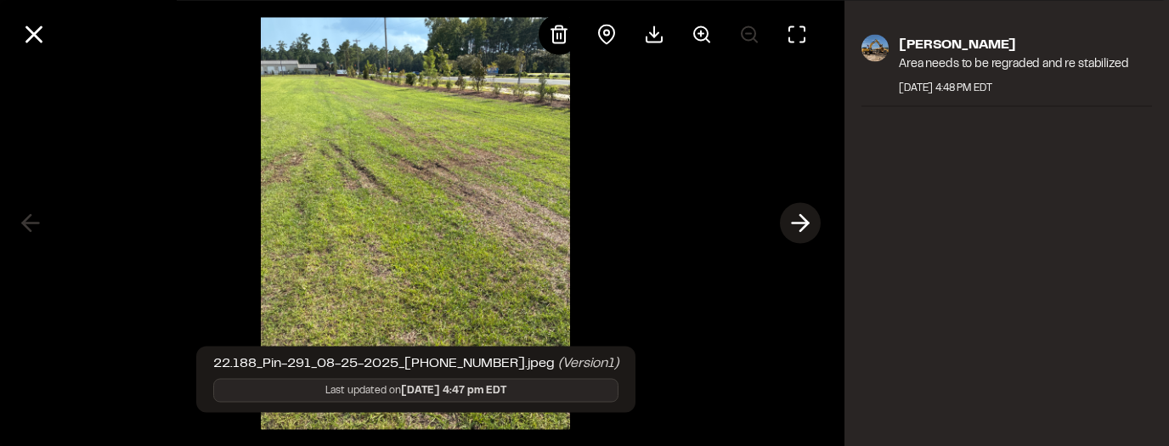
click at [609, 224] on polyline at bounding box center [805, 223] width 8 height 16
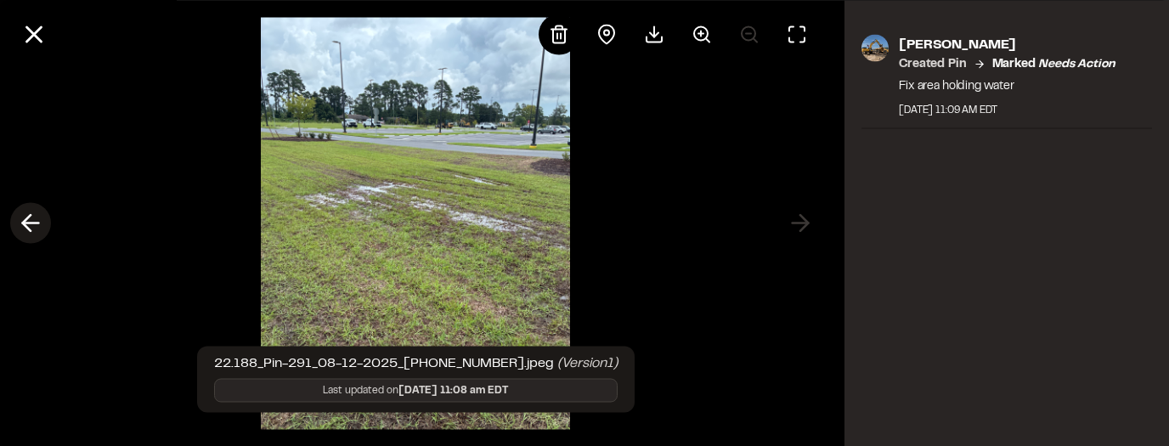
click at [29, 228] on icon at bounding box center [30, 223] width 27 height 29
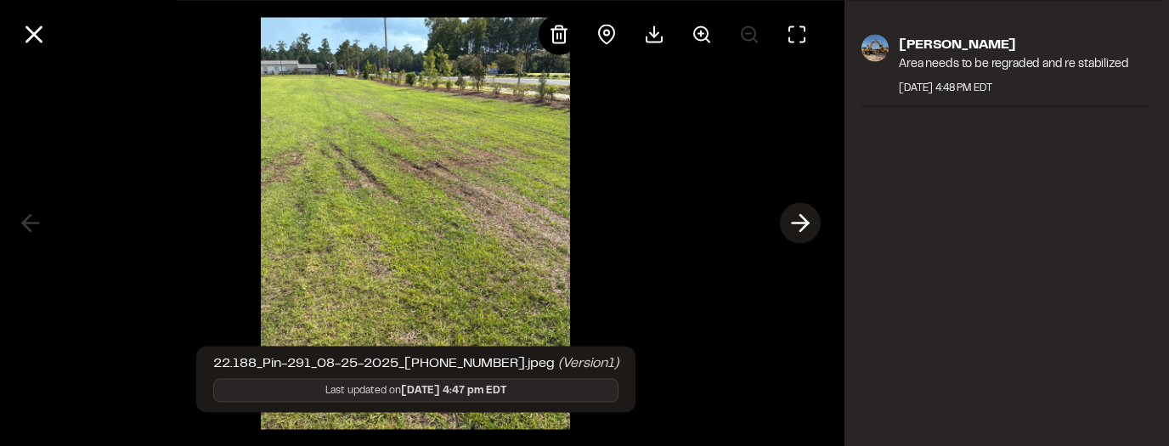
click at [609, 222] on icon at bounding box center [800, 223] width 27 height 29
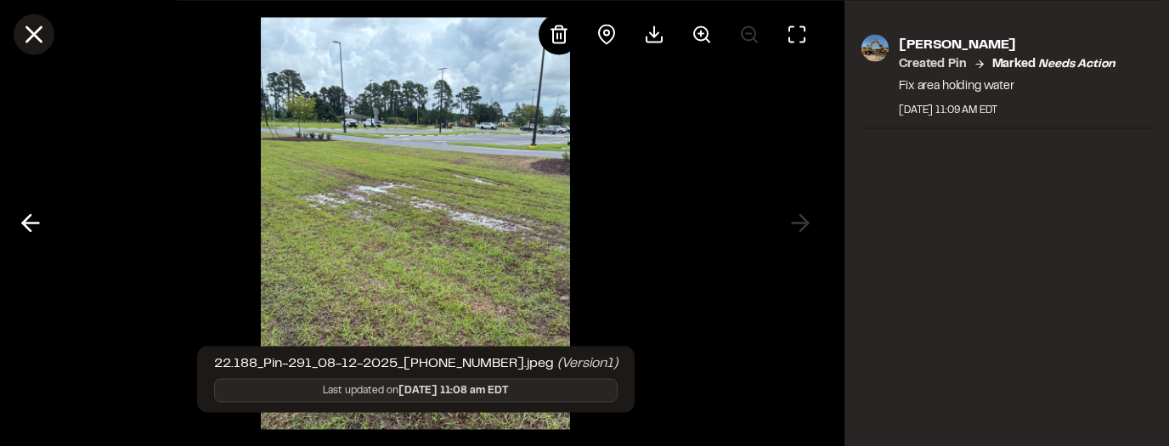
click at [42, 42] on icon at bounding box center [34, 34] width 29 height 29
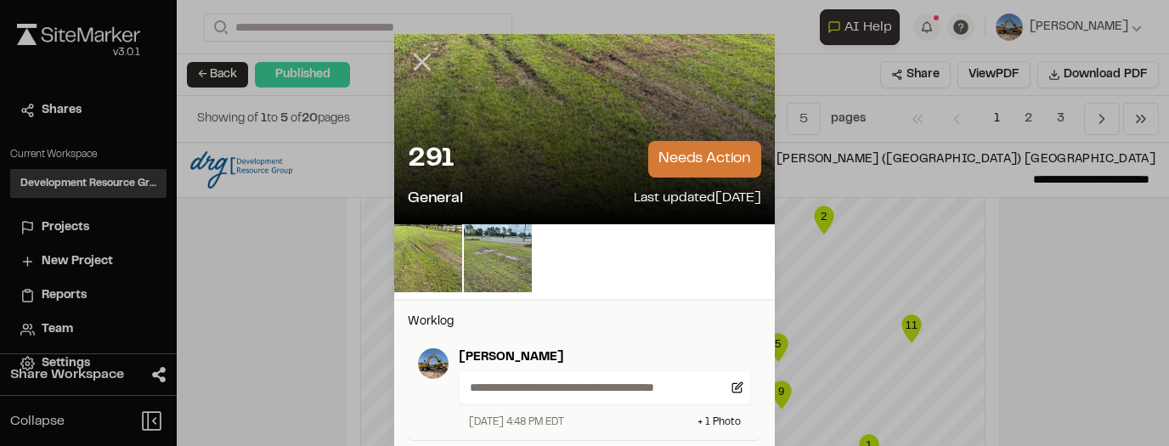
click at [422, 68] on icon at bounding box center [422, 62] width 29 height 29
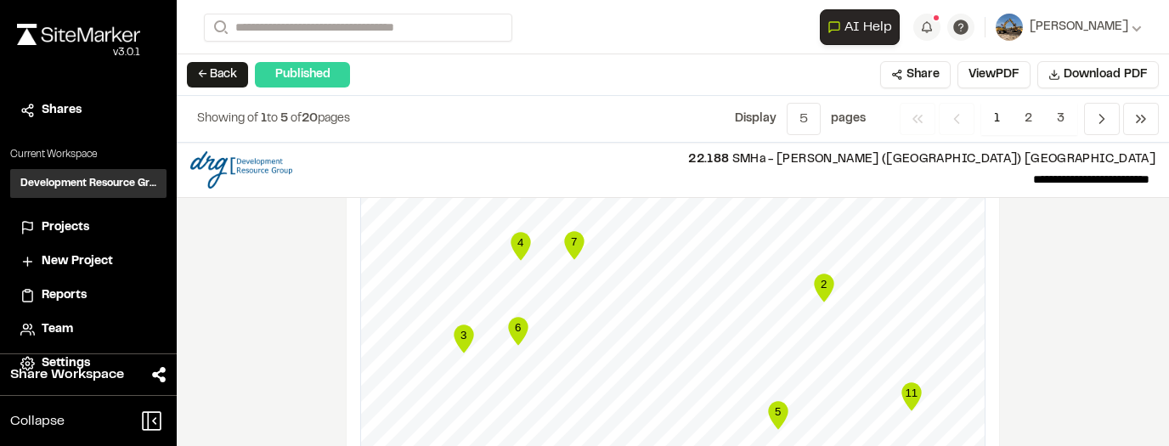
scroll to position [1938, 0]
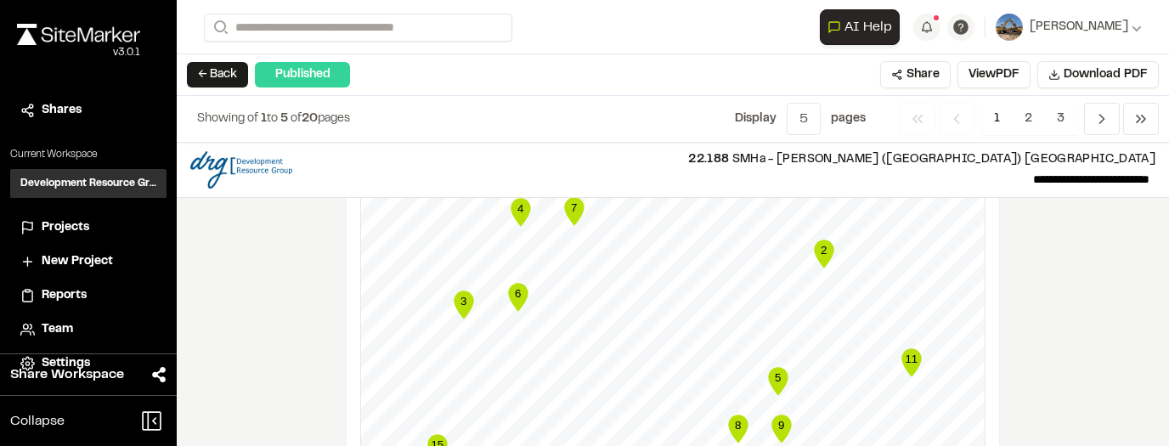
click at [609, 246] on icon "Map marker" at bounding box center [824, 254] width 20 height 28
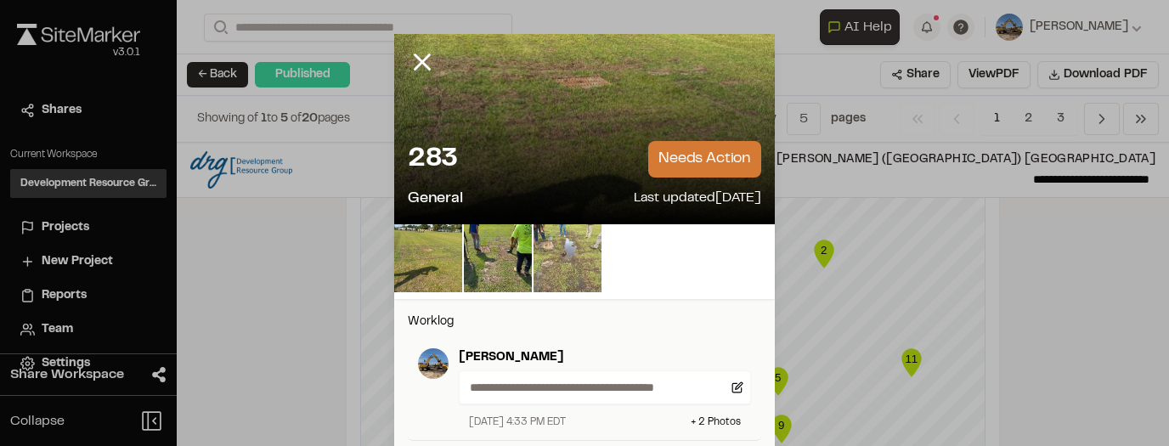
click at [567, 275] on img at bounding box center [568, 258] width 68 height 68
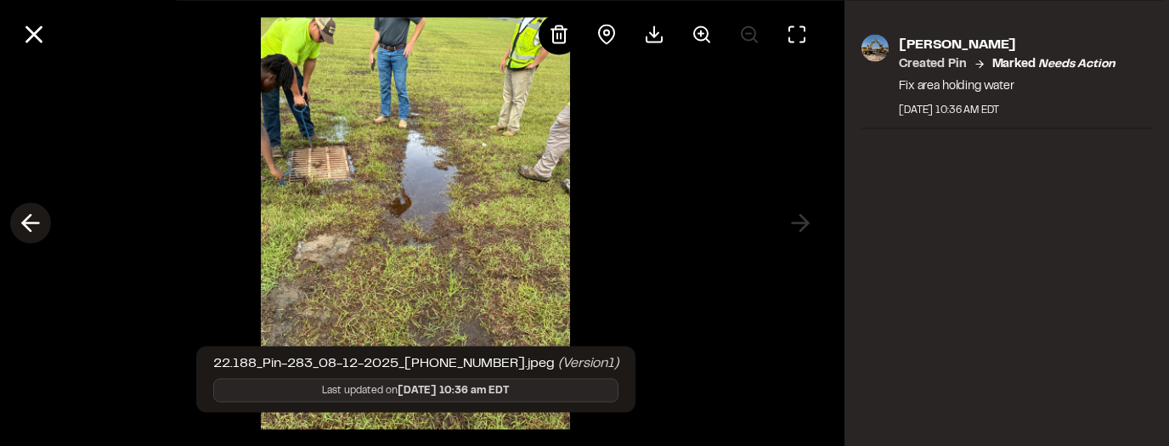
click at [27, 216] on polyline at bounding box center [27, 223] width 8 height 16
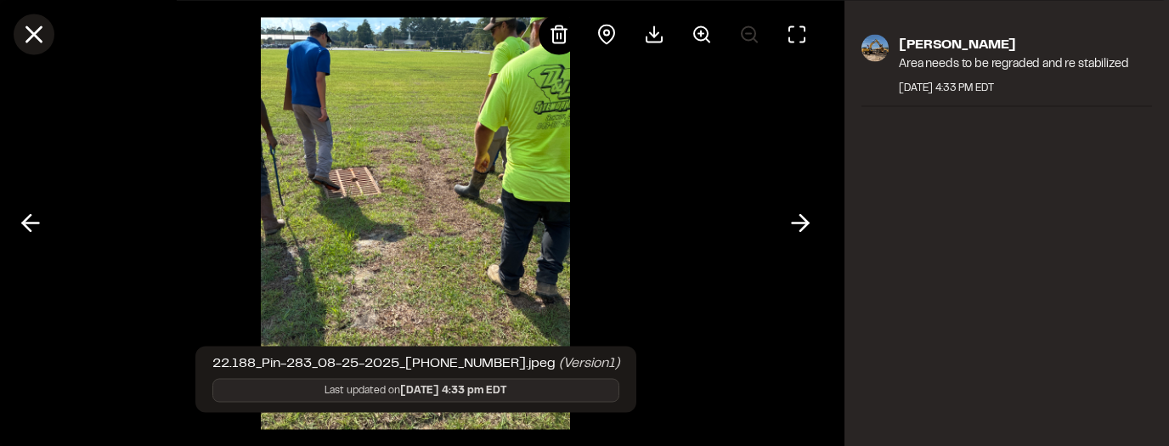
click at [25, 29] on icon at bounding box center [34, 34] width 29 height 29
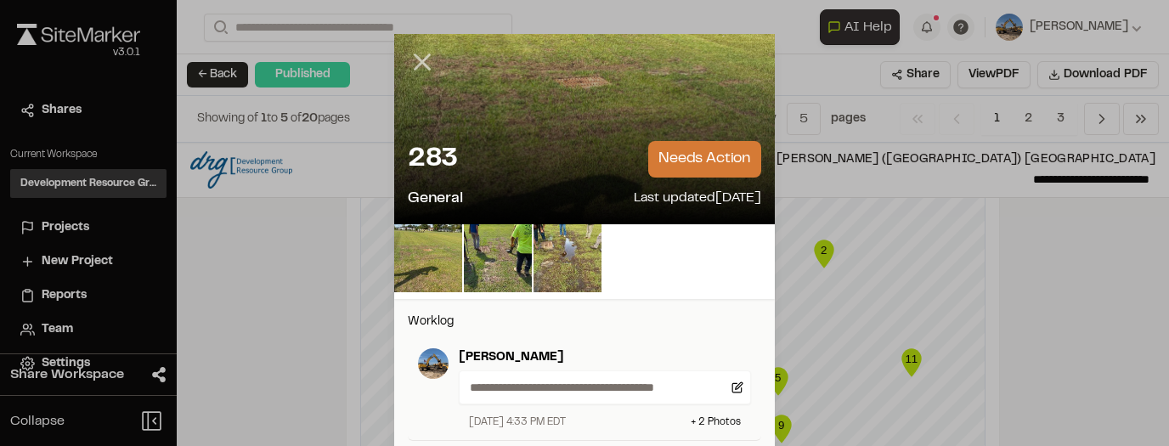
click at [423, 59] on line at bounding box center [423, 62] width 14 height 14
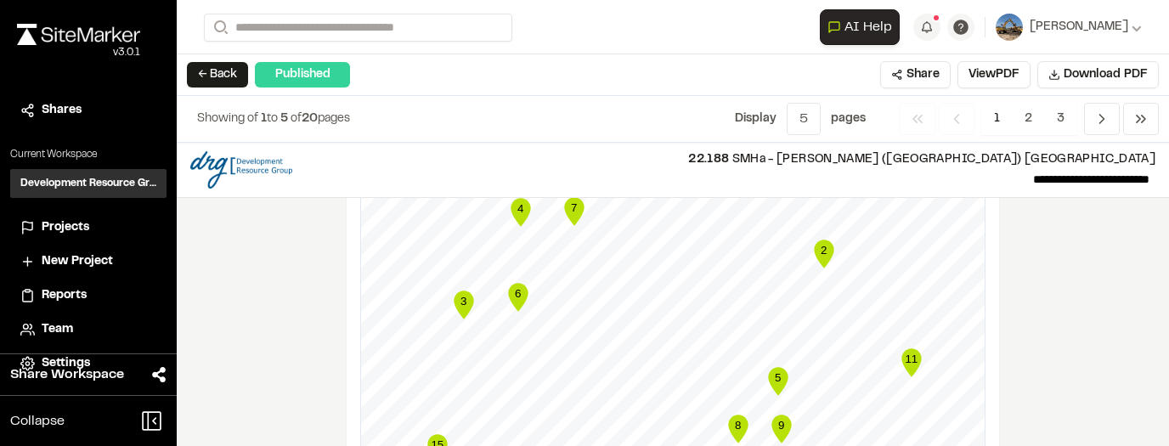
scroll to position [1870, 0]
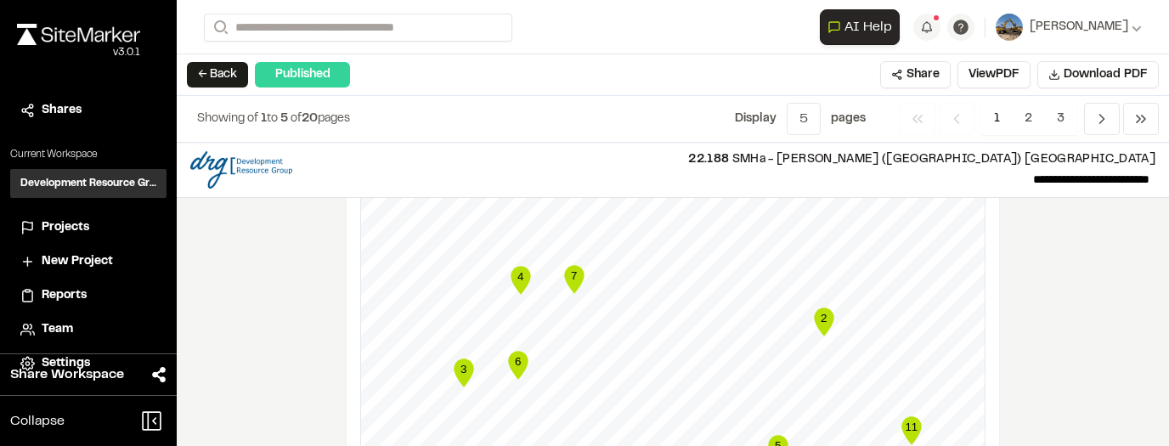
click at [571, 269] on text "7" at bounding box center [574, 275] width 6 height 13
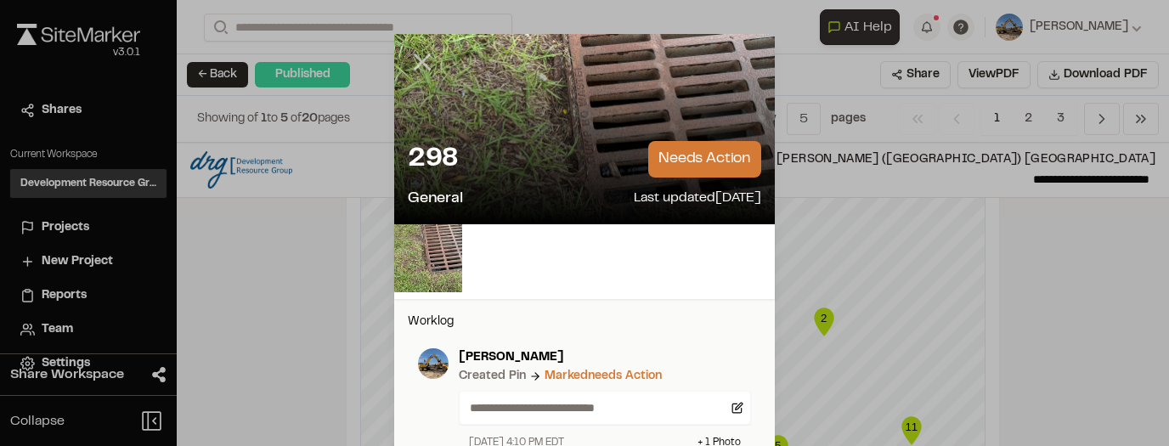
click at [422, 62] on icon at bounding box center [422, 62] width 29 height 29
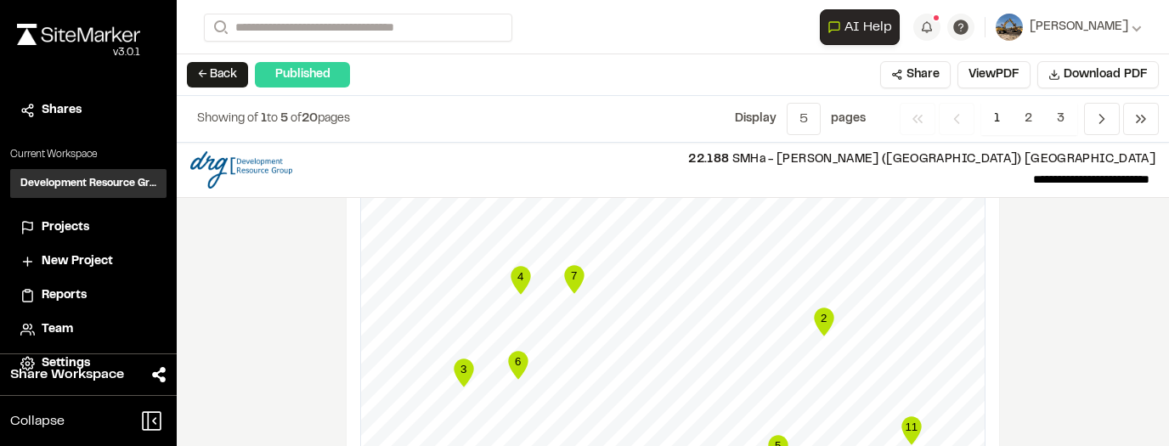
click at [514, 276] on icon "Map marker" at bounding box center [521, 280] width 20 height 28
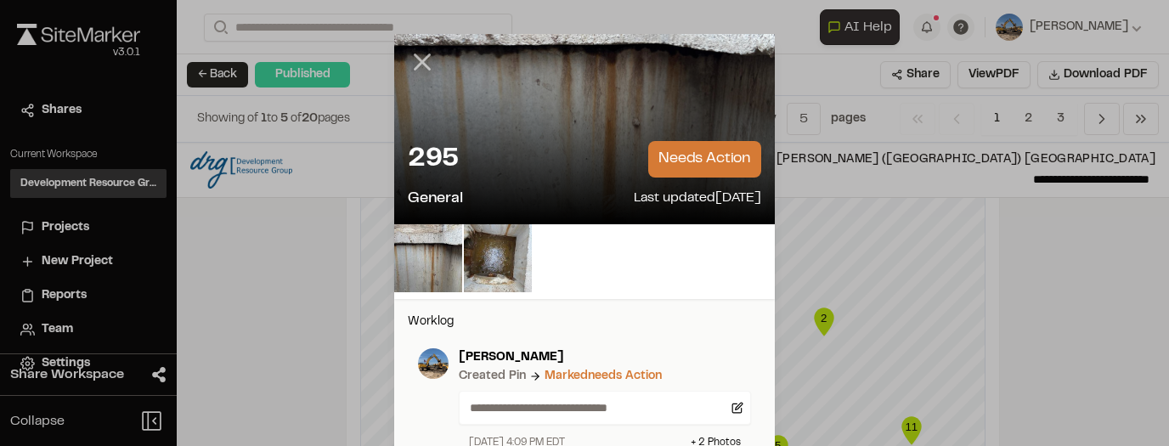
click at [408, 67] on icon at bounding box center [422, 62] width 29 height 29
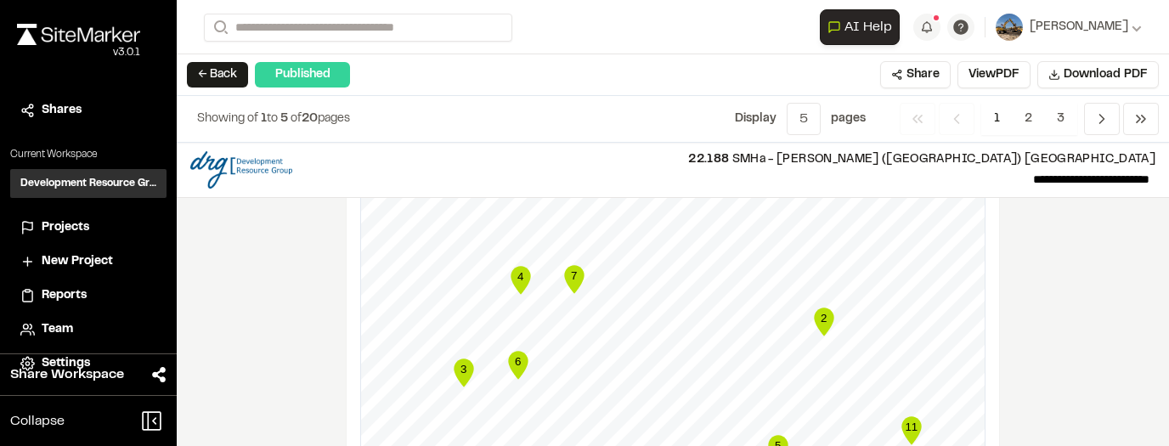
scroll to position [1938, 0]
